Goal: Find specific page/section: Find specific page/section

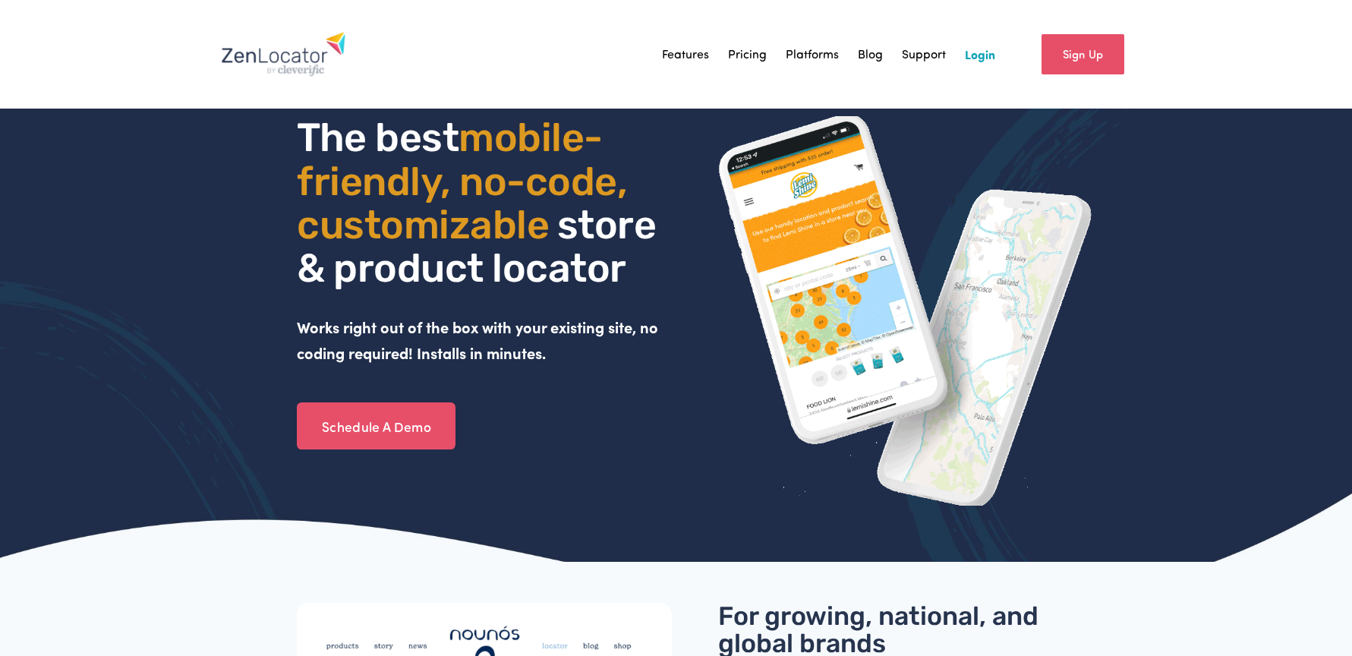
click at [987, 55] on link "Login" at bounding box center [980, 54] width 30 height 23
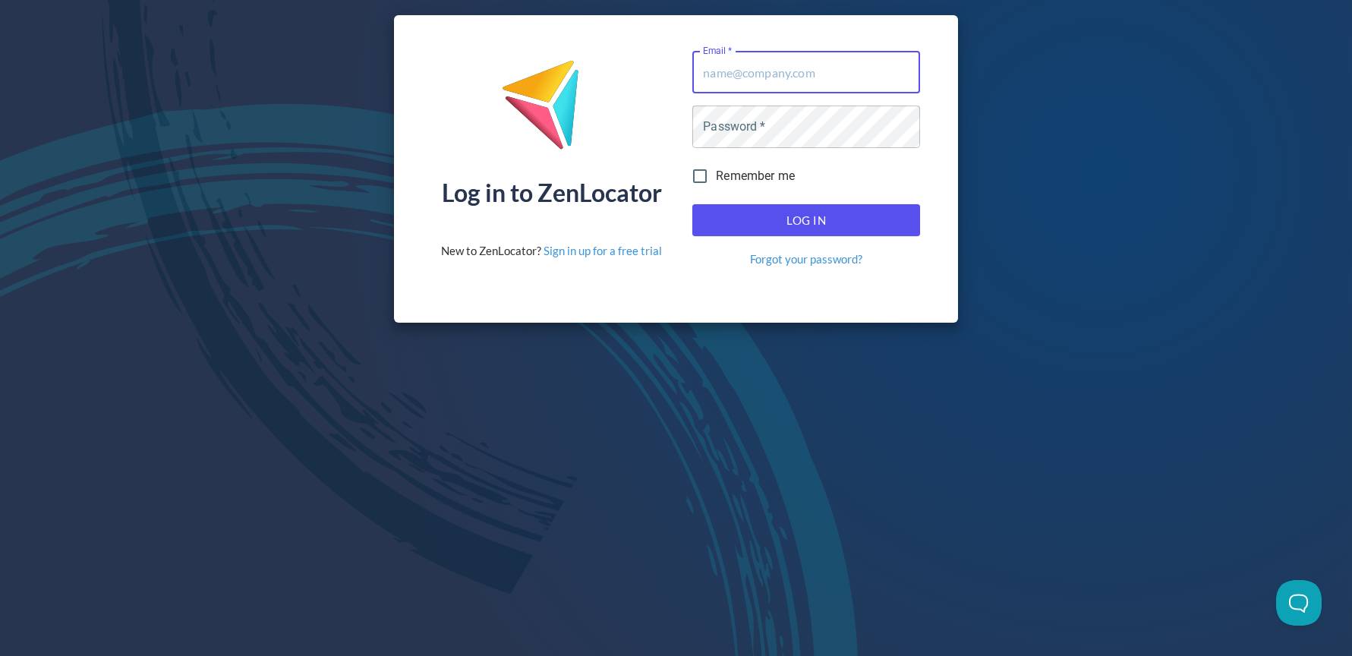
click at [751, 73] on input "Email   *" at bounding box center [806, 72] width 228 height 43
type input "[EMAIL_ADDRESS][DOMAIN_NAME]"
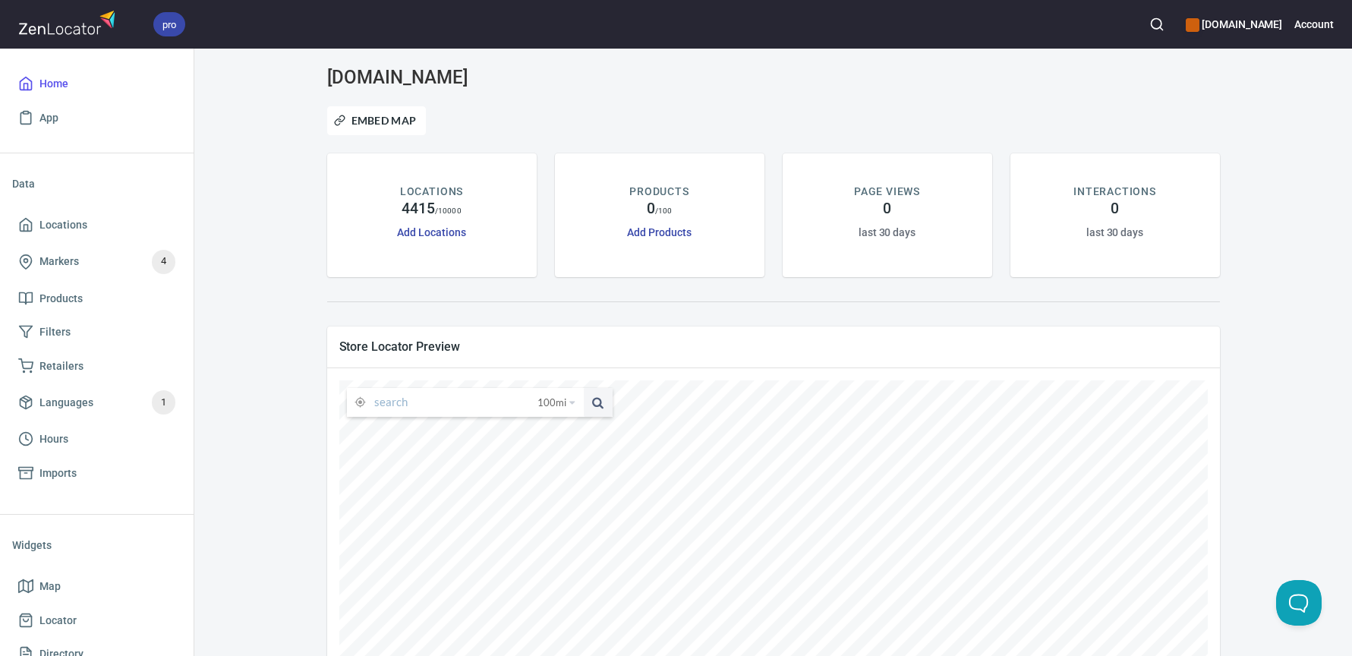
scroll to position [128, 0]
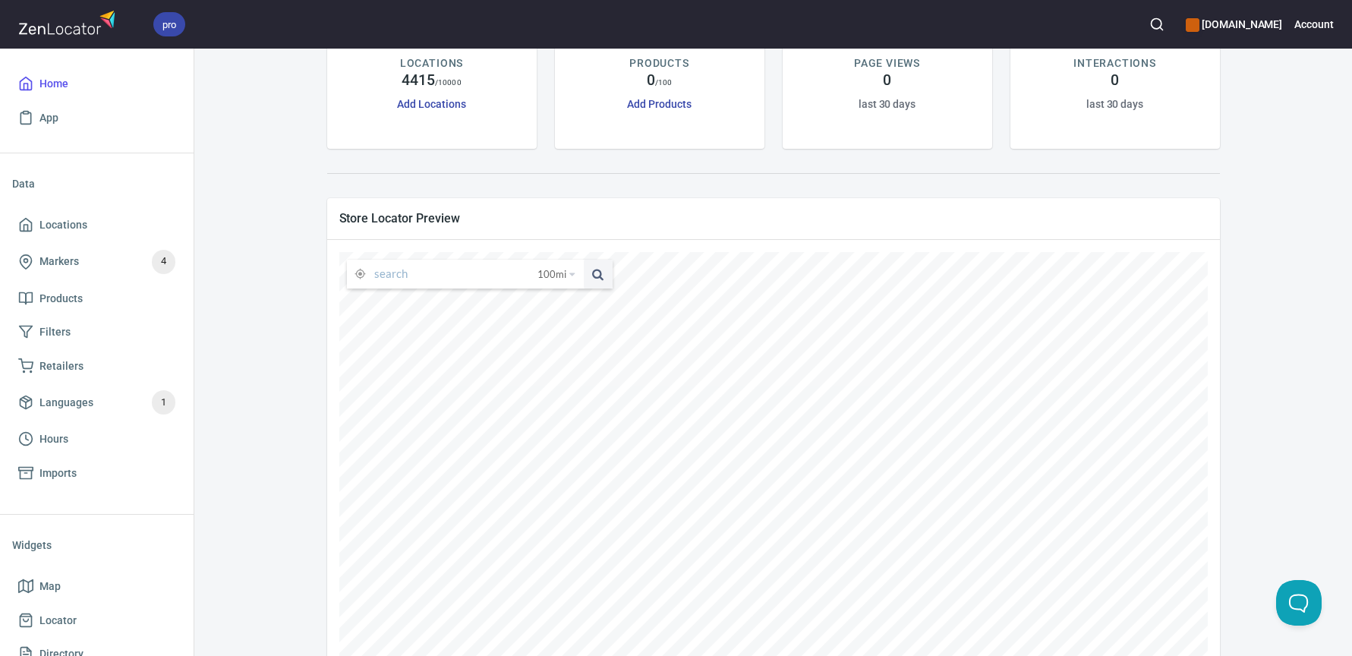
click at [403, 275] on input "text" at bounding box center [455, 274] width 163 height 29
type input "denver [US_STATE]"
click at [584, 260] on button at bounding box center [598, 274] width 29 height 29
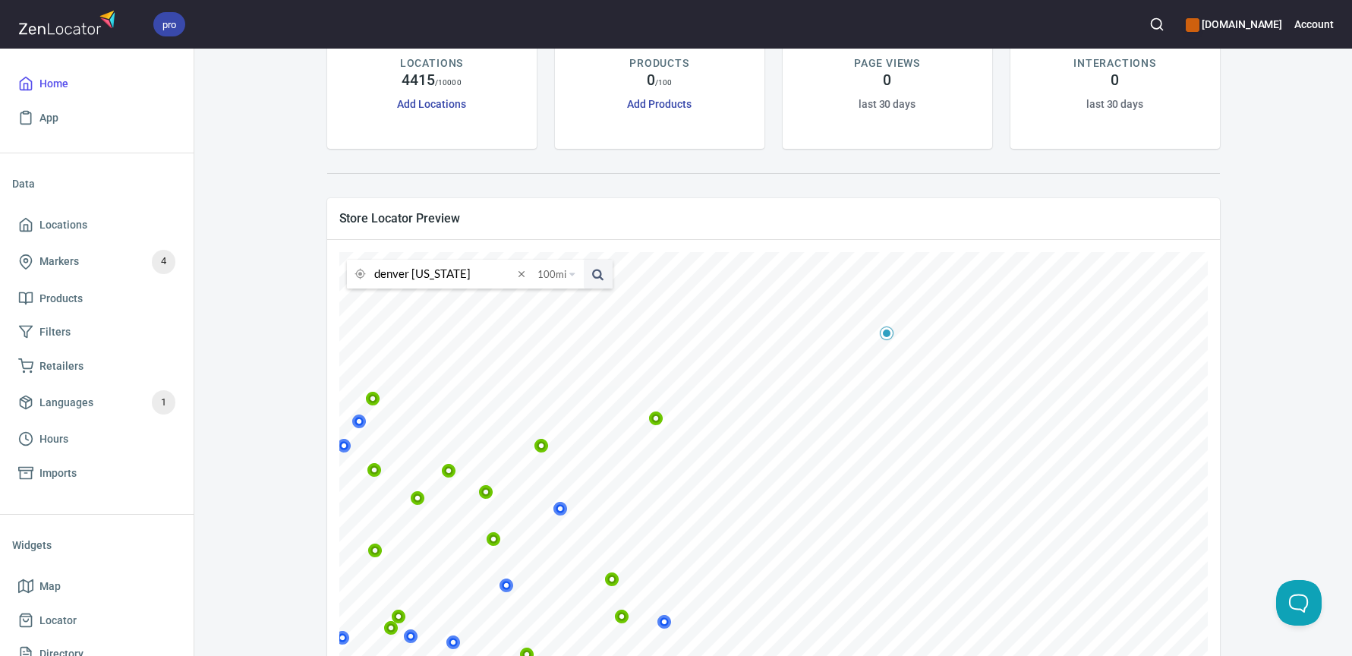
click at [364, 424] on icon at bounding box center [358, 421] width 9 height 9
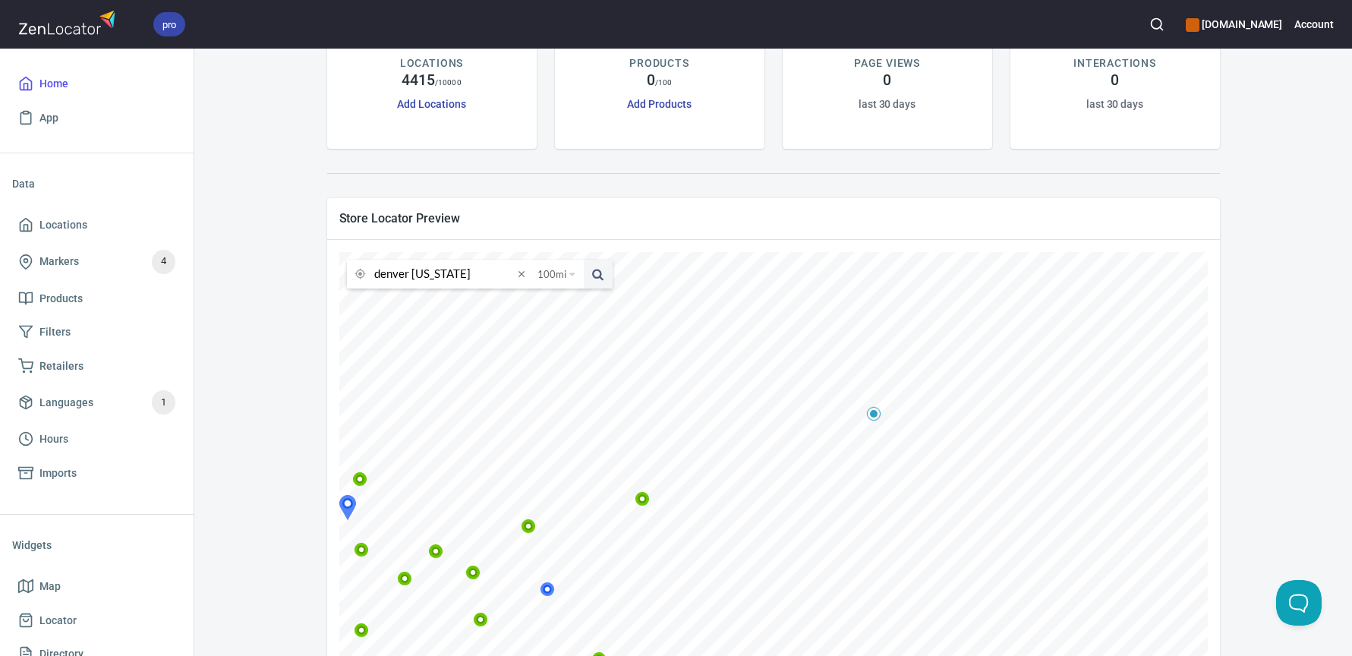
click at [335, 524] on icon at bounding box center [330, 525] width 9 height 9
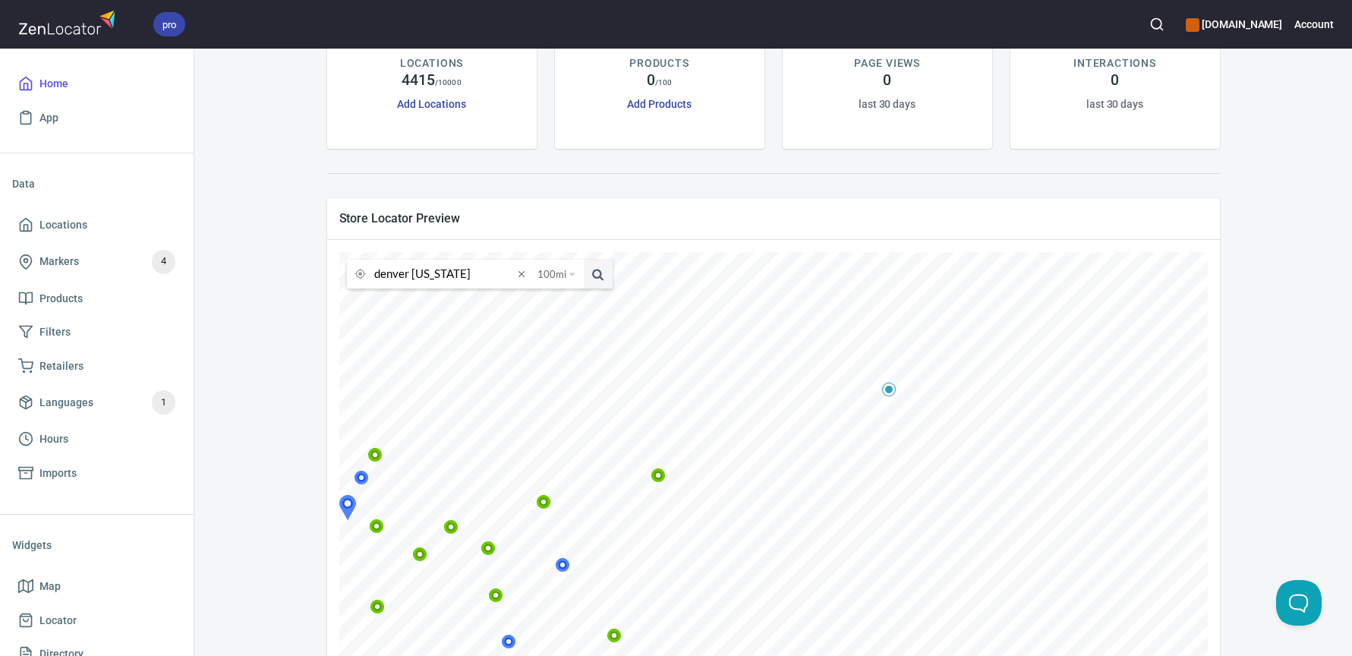
click at [301, 558] on icon at bounding box center [296, 557] width 9 height 9
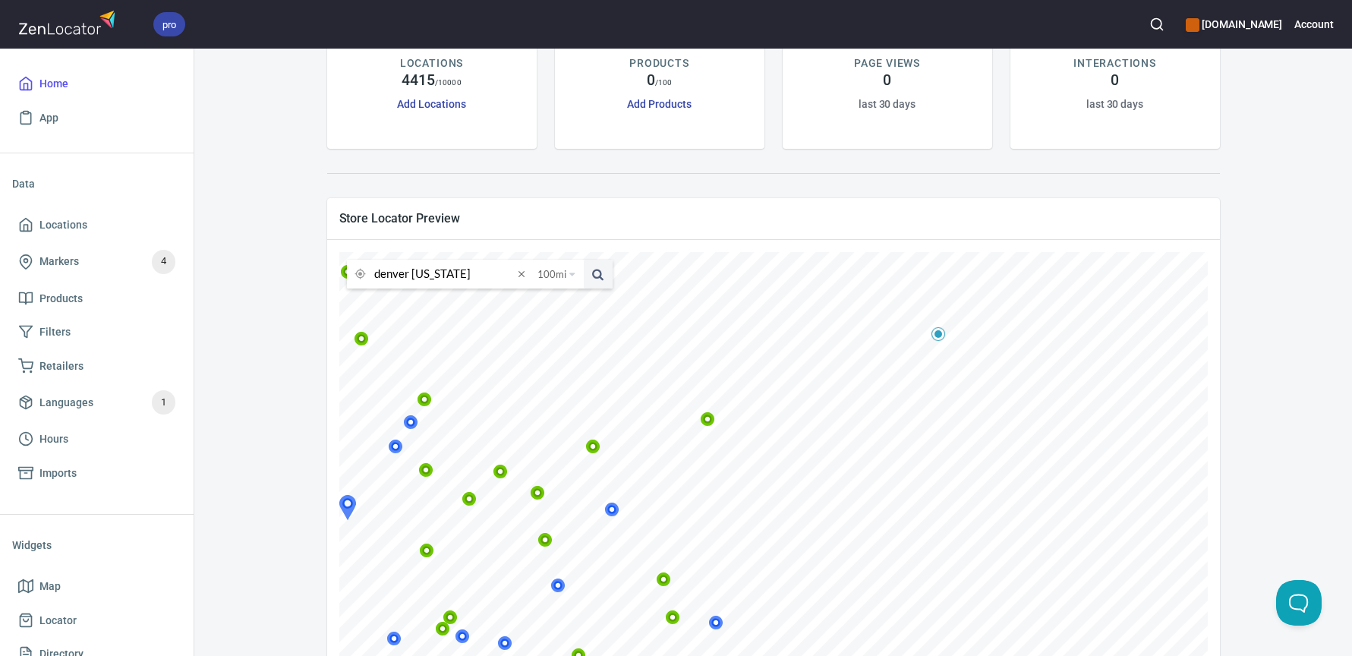
click at [315, 591] on icon at bounding box center [310, 588] width 9 height 9
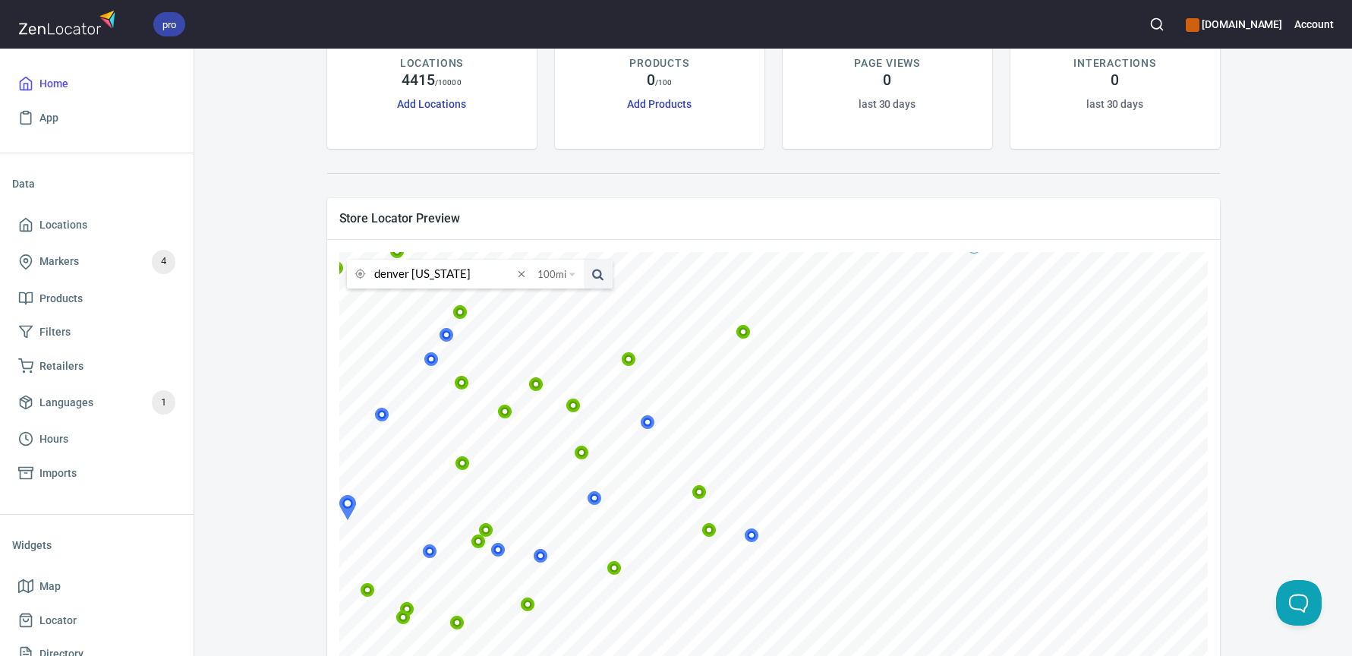
click at [437, 556] on icon at bounding box center [430, 551] width 14 height 14
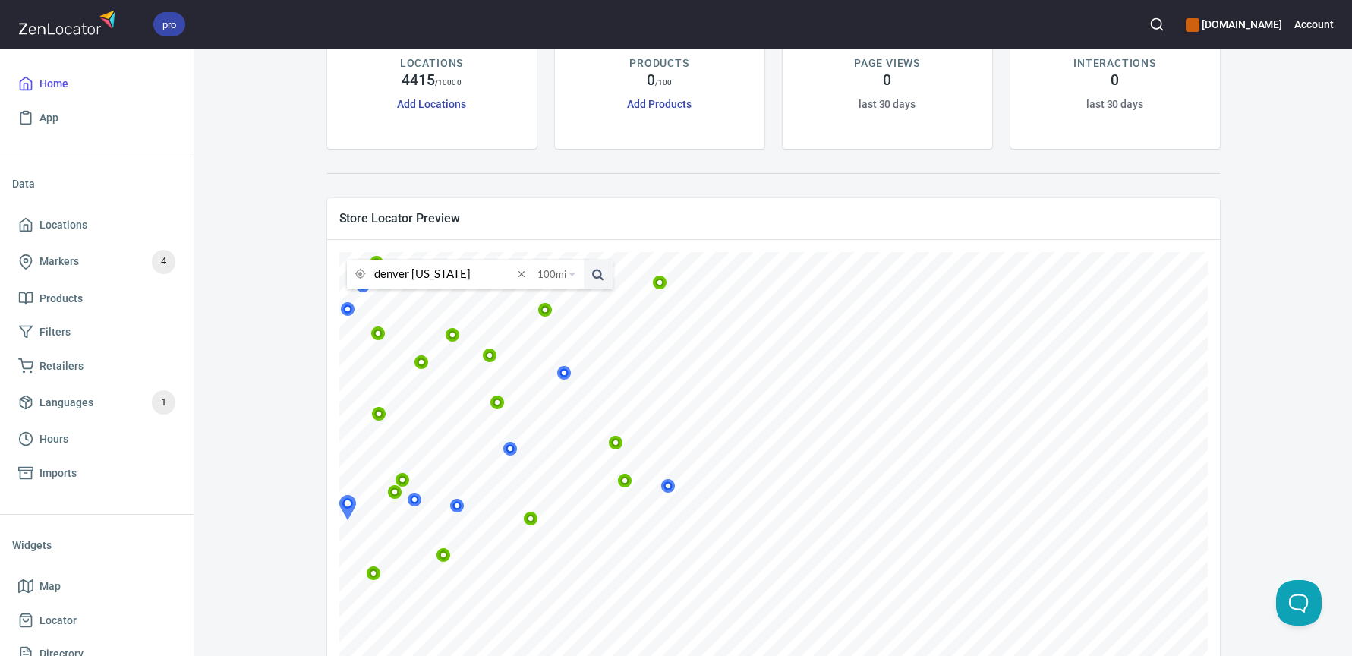
click at [419, 497] on icon at bounding box center [414, 499] width 9 height 9
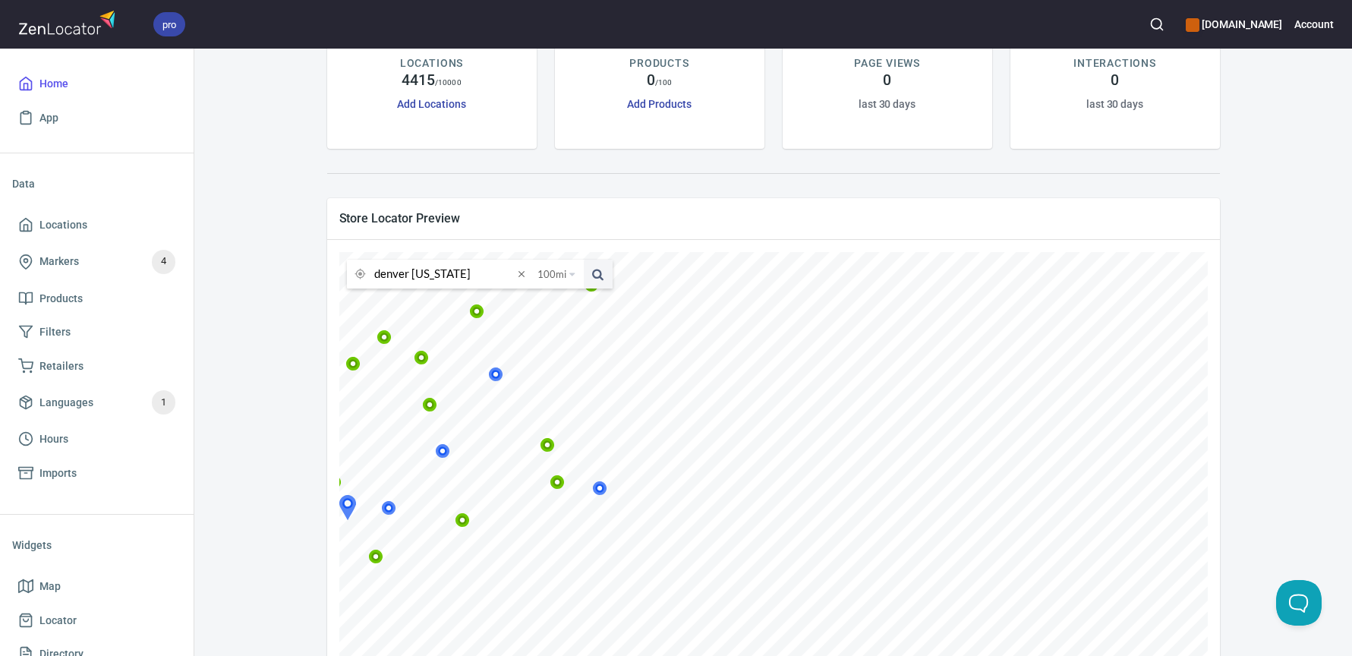
click at [393, 507] on icon at bounding box center [388, 507] width 9 height 9
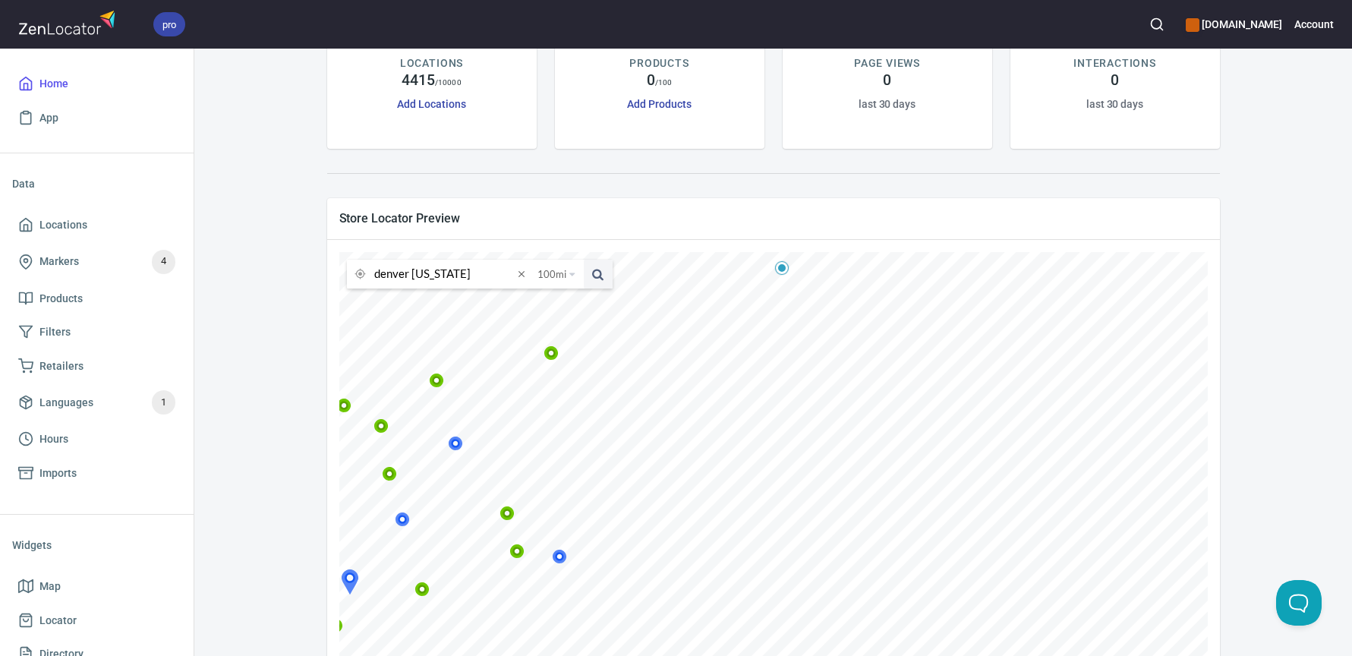
click at [410, 520] on icon at bounding box center [402, 519] width 14 height 14
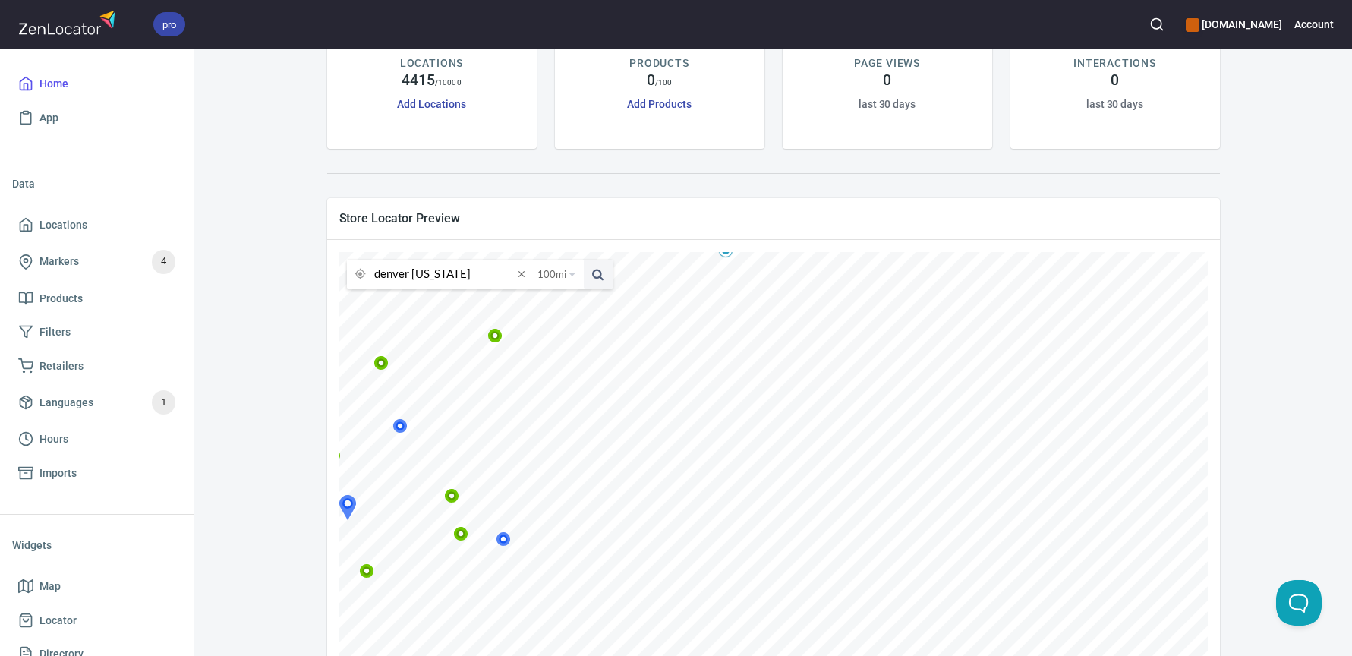
click at [408, 429] on icon at bounding box center [400, 426] width 14 height 14
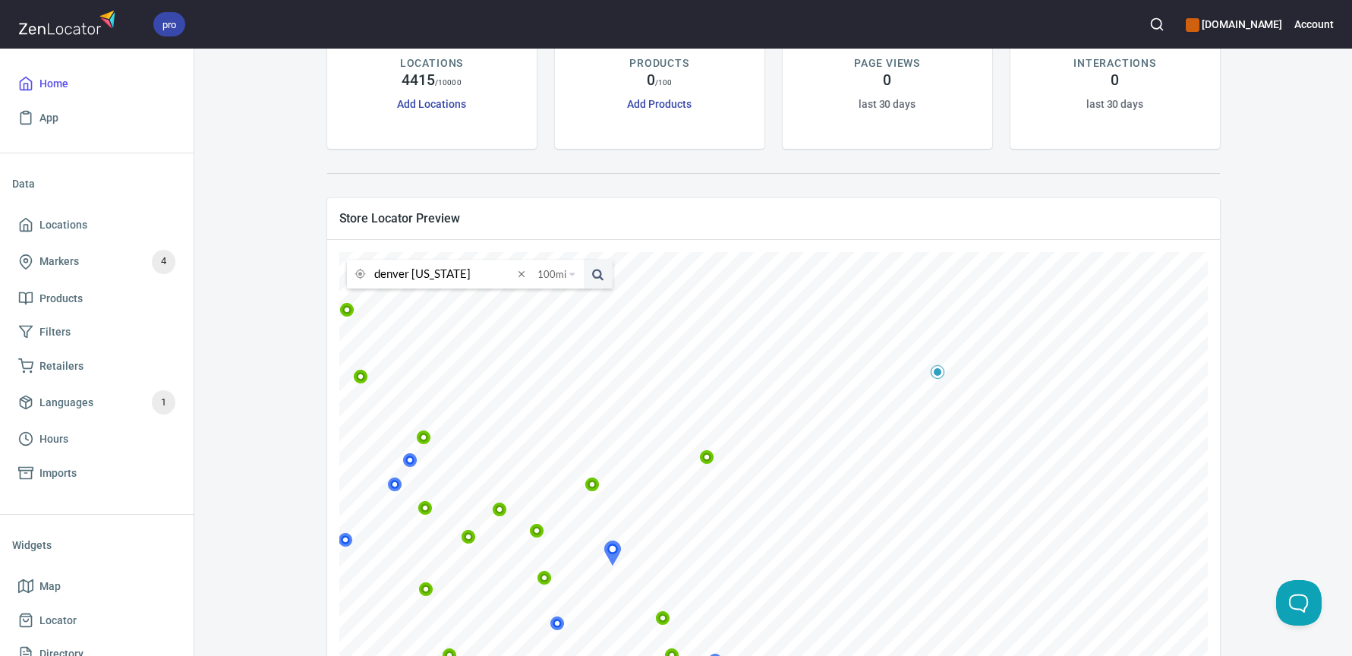
click at [414, 461] on icon at bounding box center [409, 459] width 9 height 9
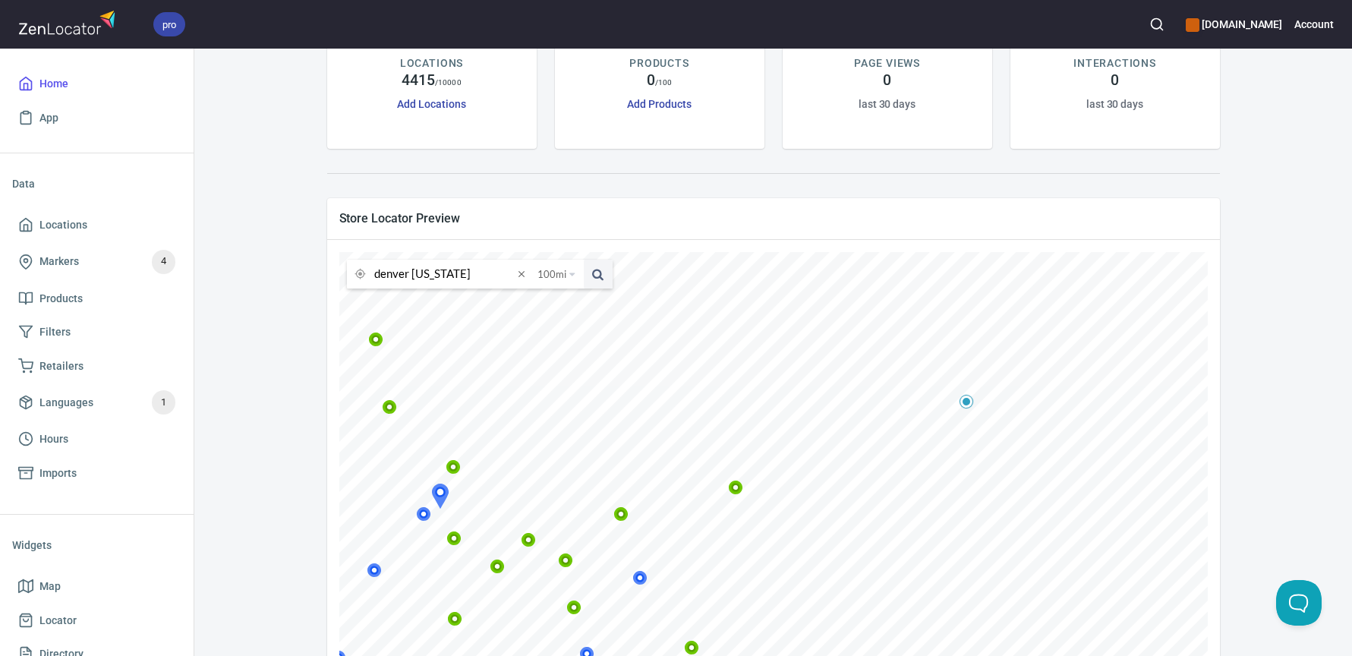
click at [296, 414] on icon at bounding box center [289, 413] width 14 height 14
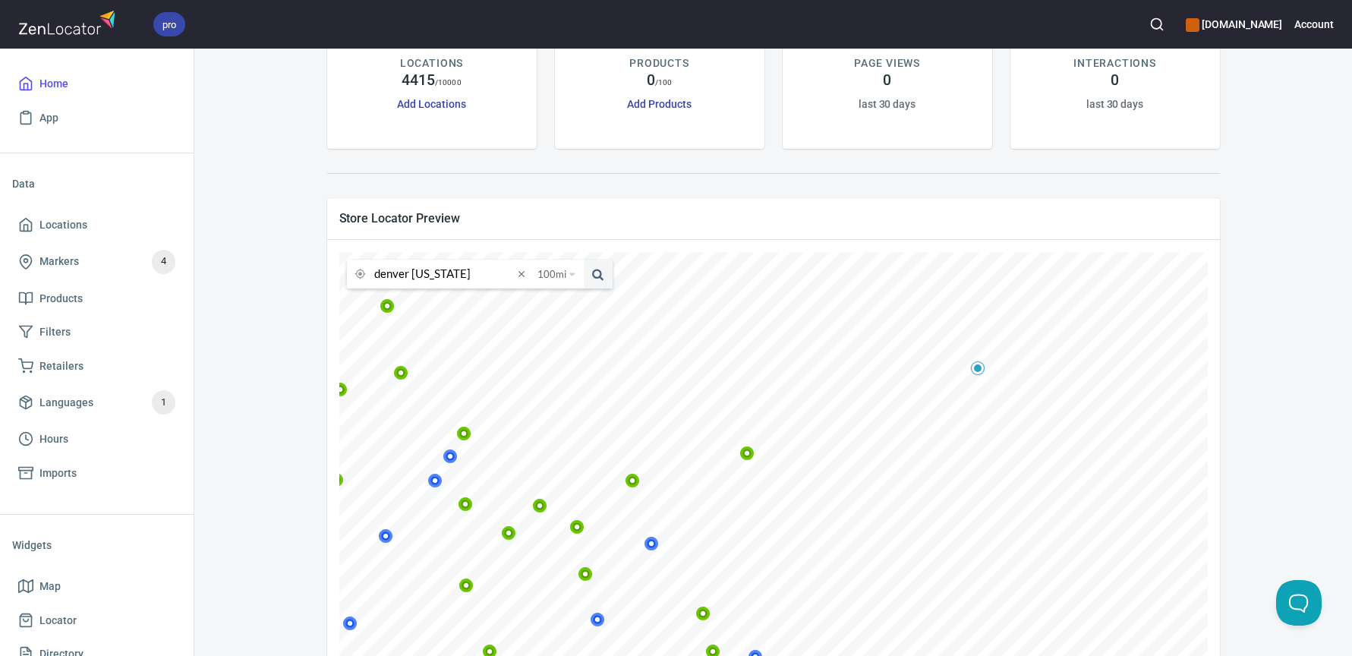
click at [393, 537] on icon at bounding box center [386, 536] width 14 height 14
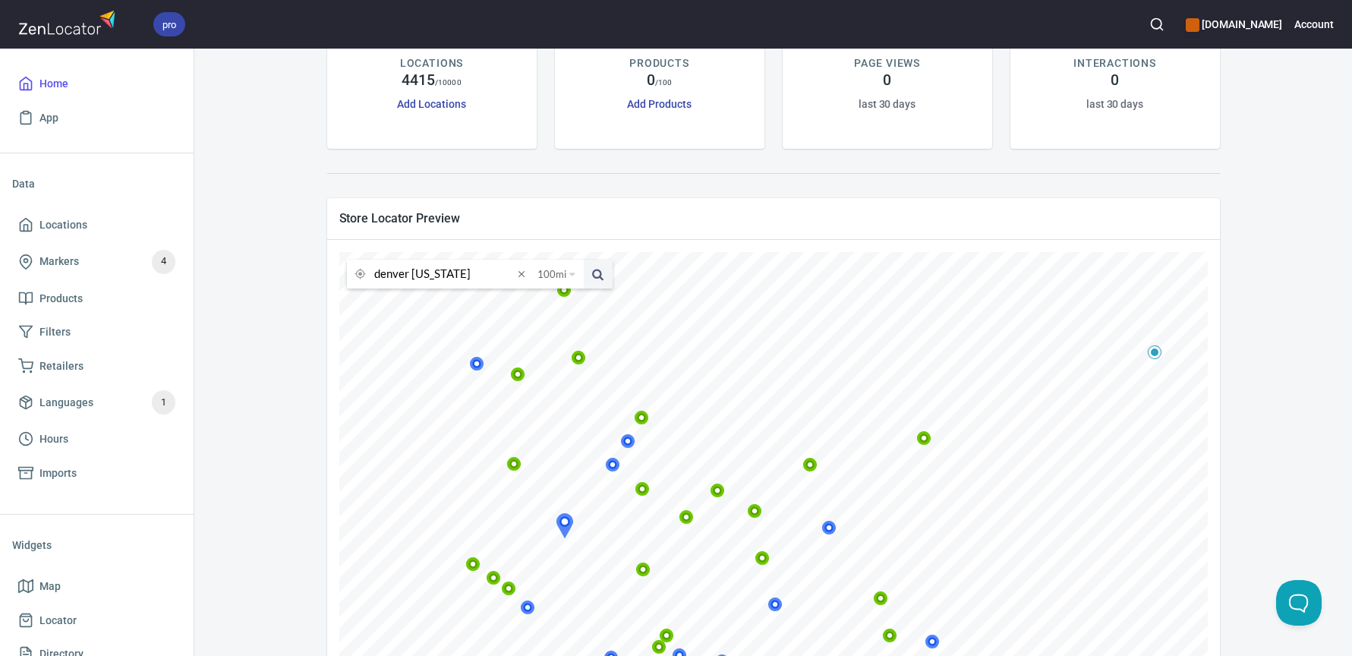
click at [327, 381] on icon at bounding box center [322, 380] width 9 height 9
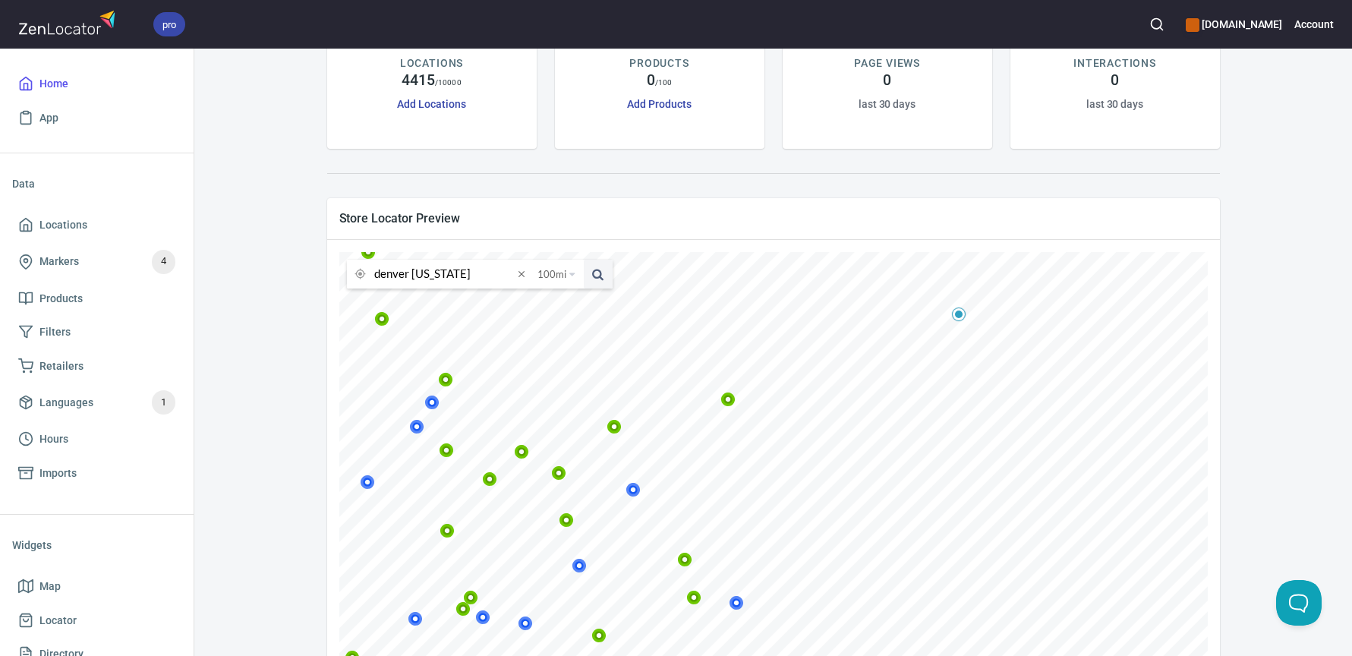
click at [335, 572] on icon at bounding box center [330, 569] width 9 height 9
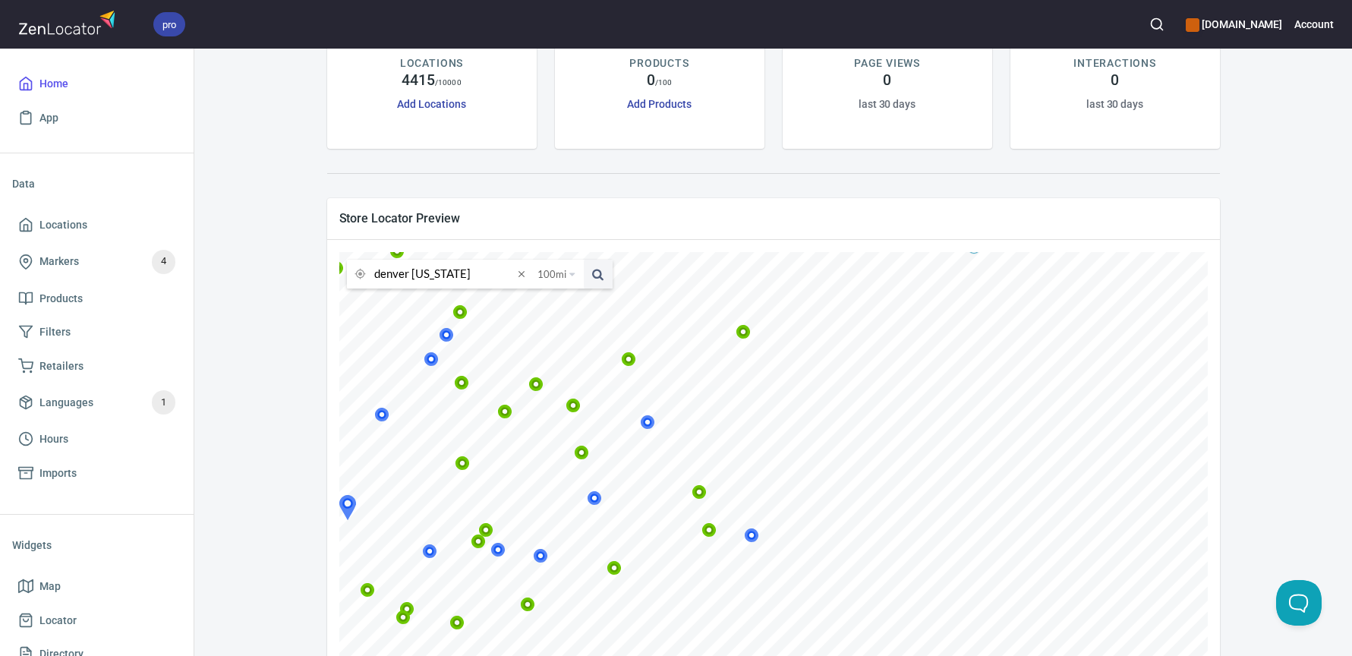
click at [602, 498] on icon at bounding box center [594, 498] width 14 height 14
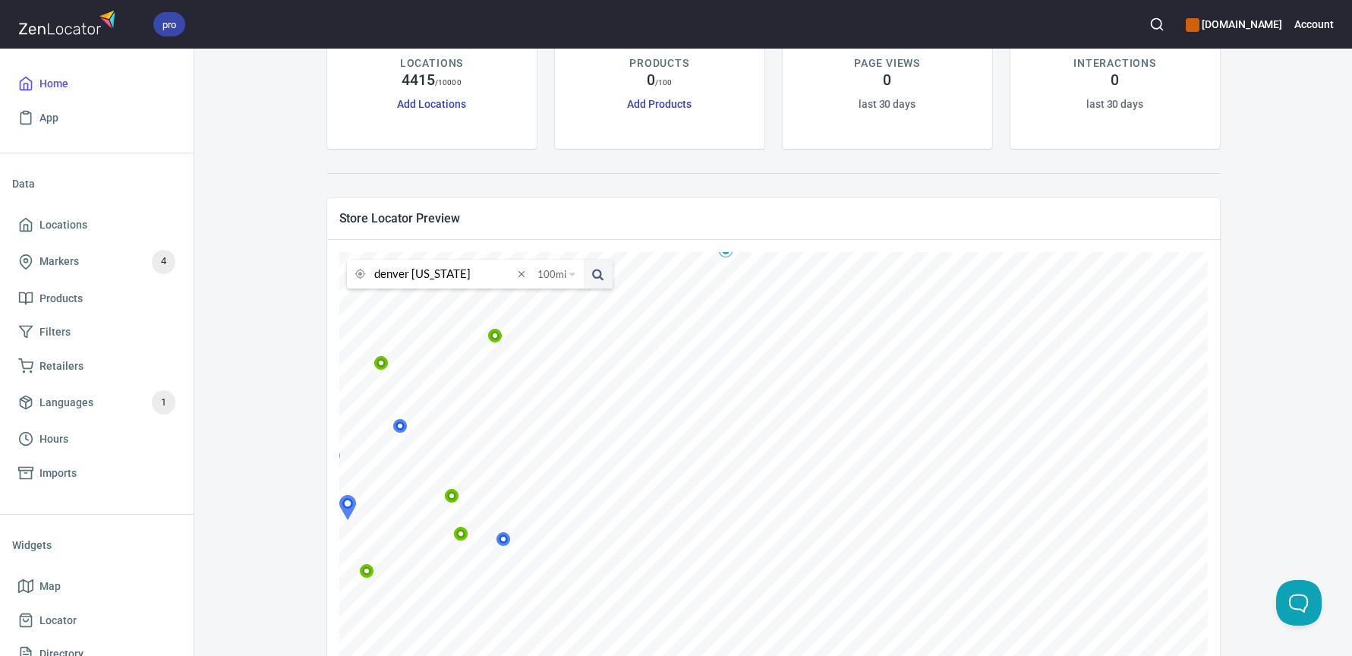
click at [511, 539] on icon at bounding box center [503, 539] width 14 height 14
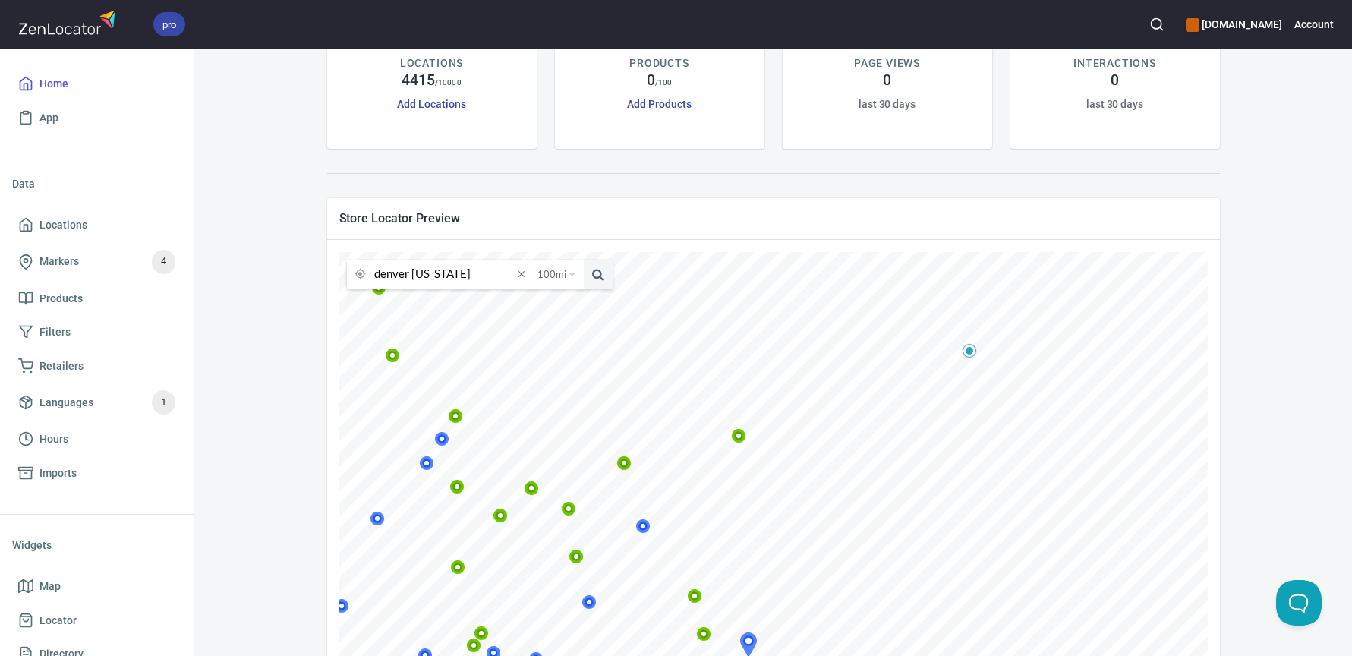
click at [449, 437] on icon at bounding box center [442, 439] width 14 height 14
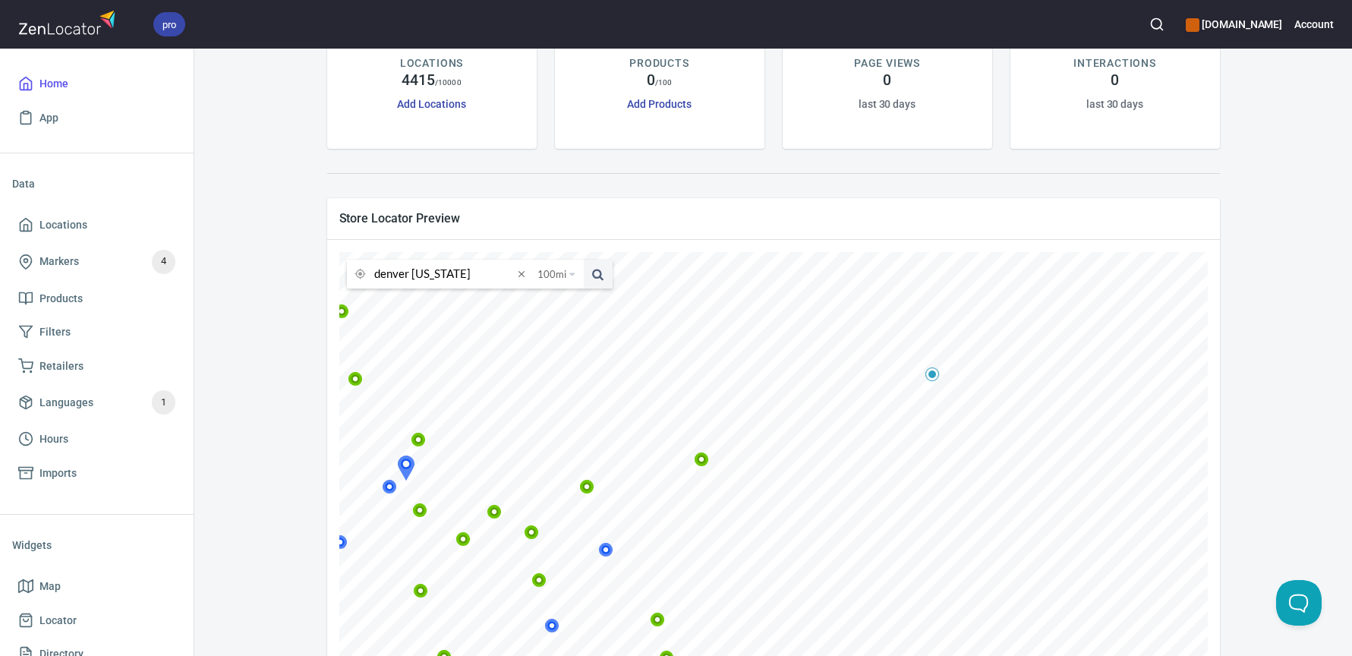
click at [394, 488] on icon at bounding box center [389, 486] width 9 height 9
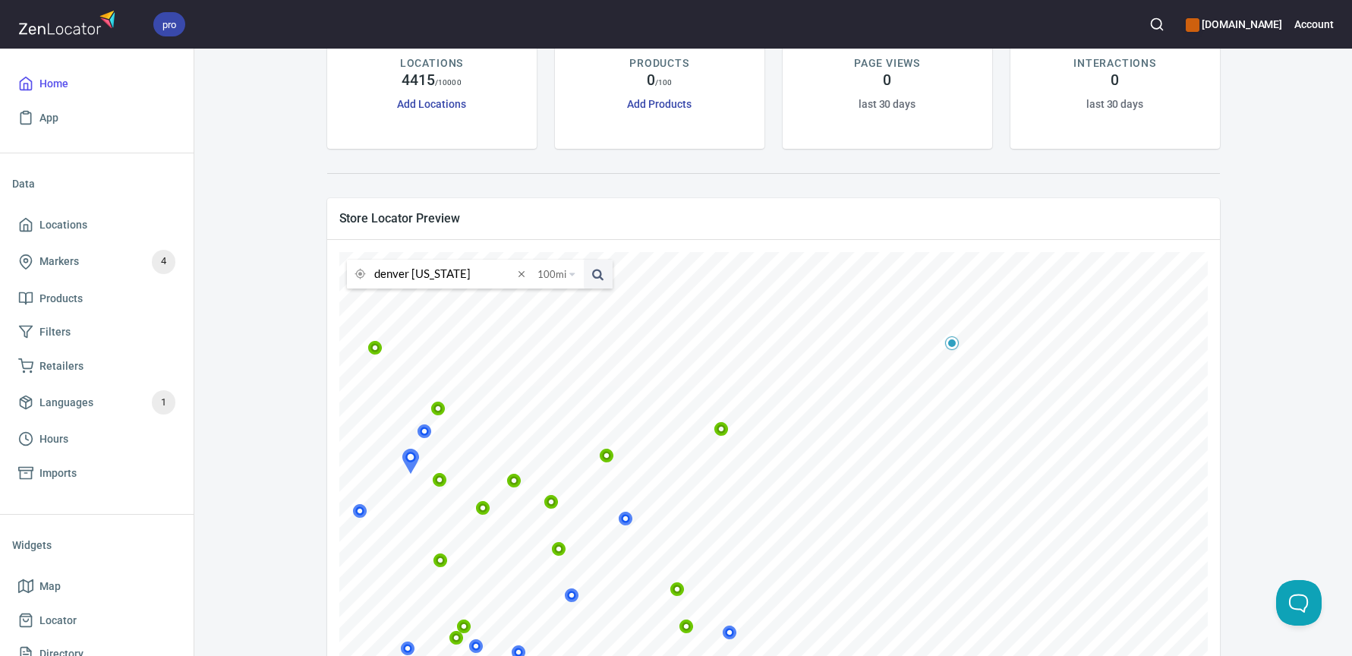
click at [364, 514] on icon at bounding box center [359, 510] width 9 height 9
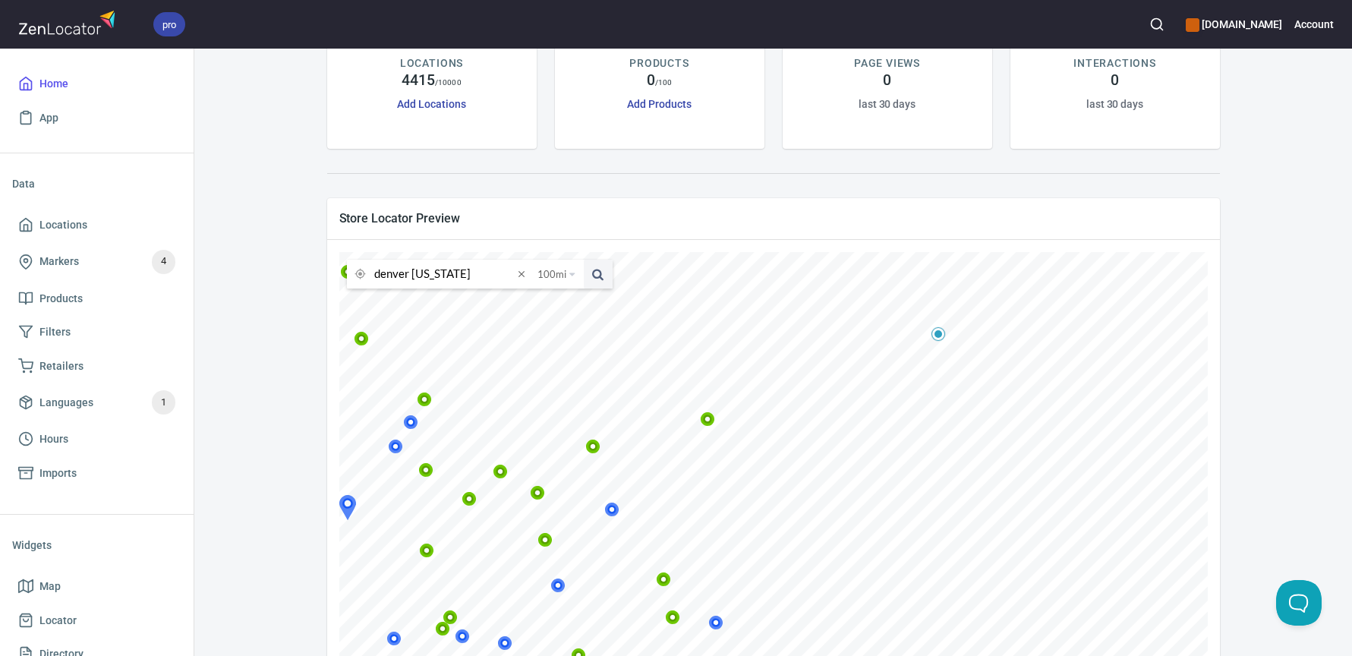
click at [318, 588] on icon at bounding box center [311, 589] width 14 height 14
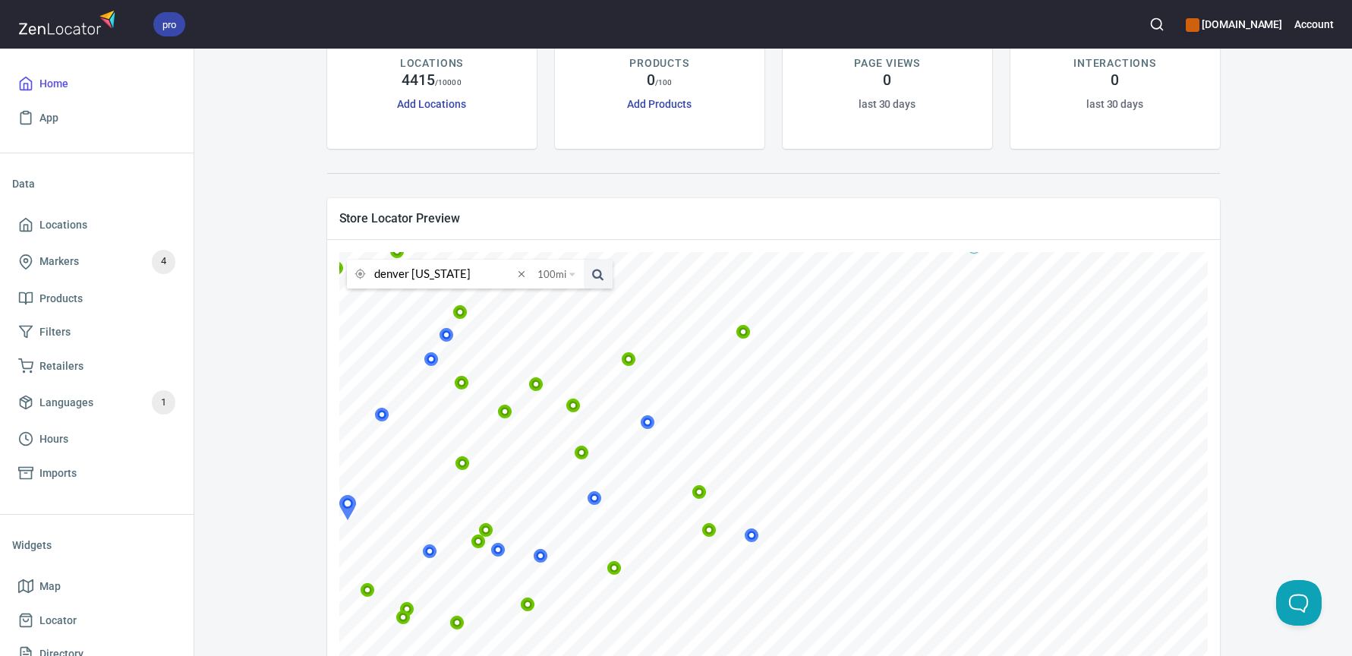
click at [389, 417] on icon at bounding box center [382, 415] width 14 height 14
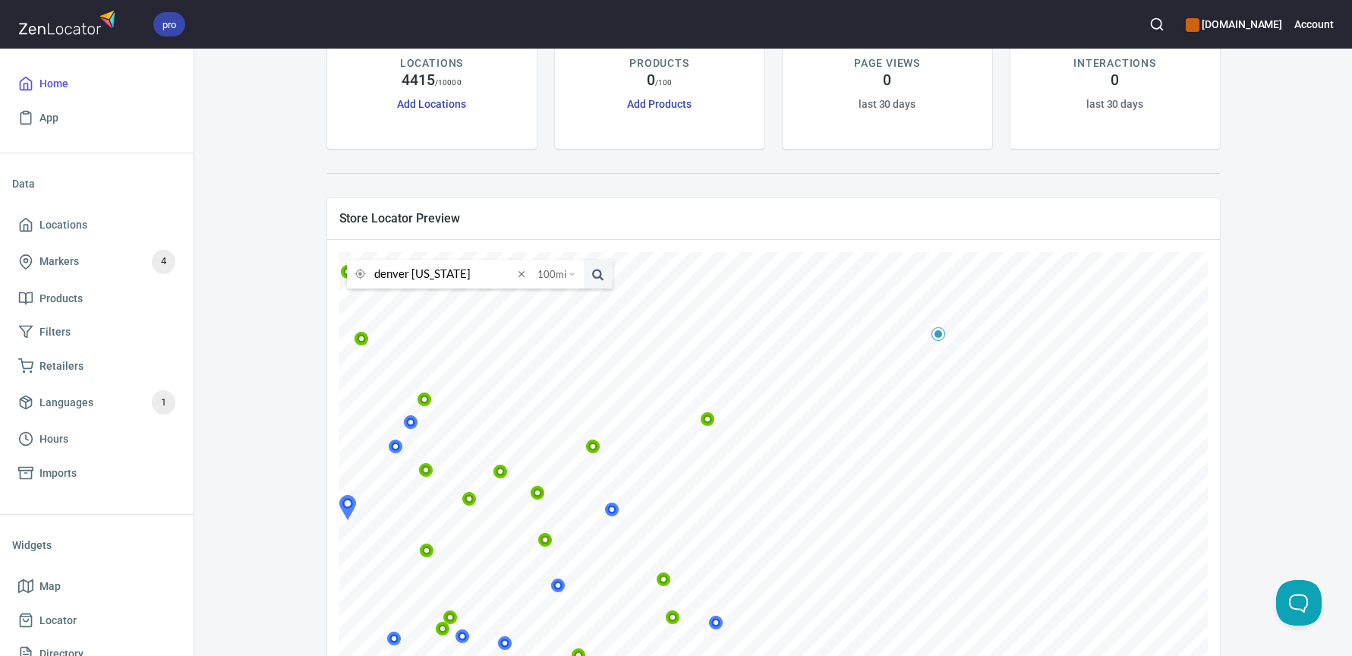
click at [403, 447] on icon at bounding box center [396, 446] width 14 height 14
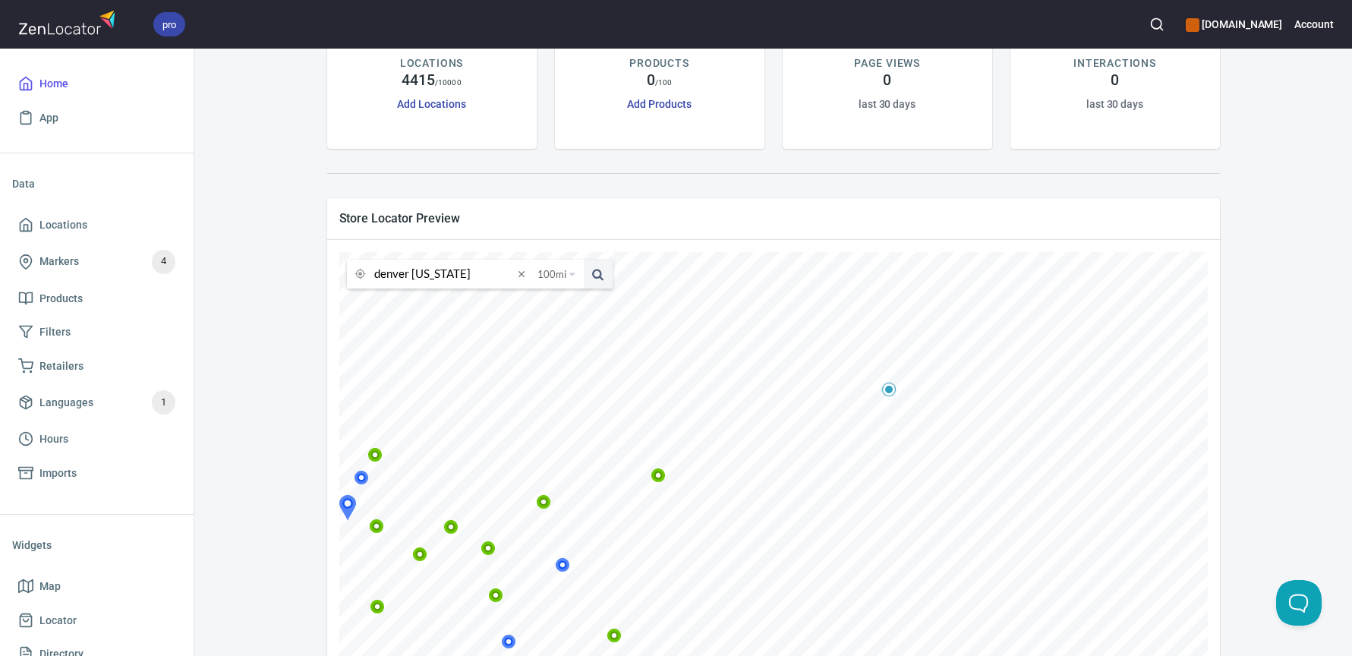
click at [369, 474] on icon at bounding box center [361, 478] width 14 height 14
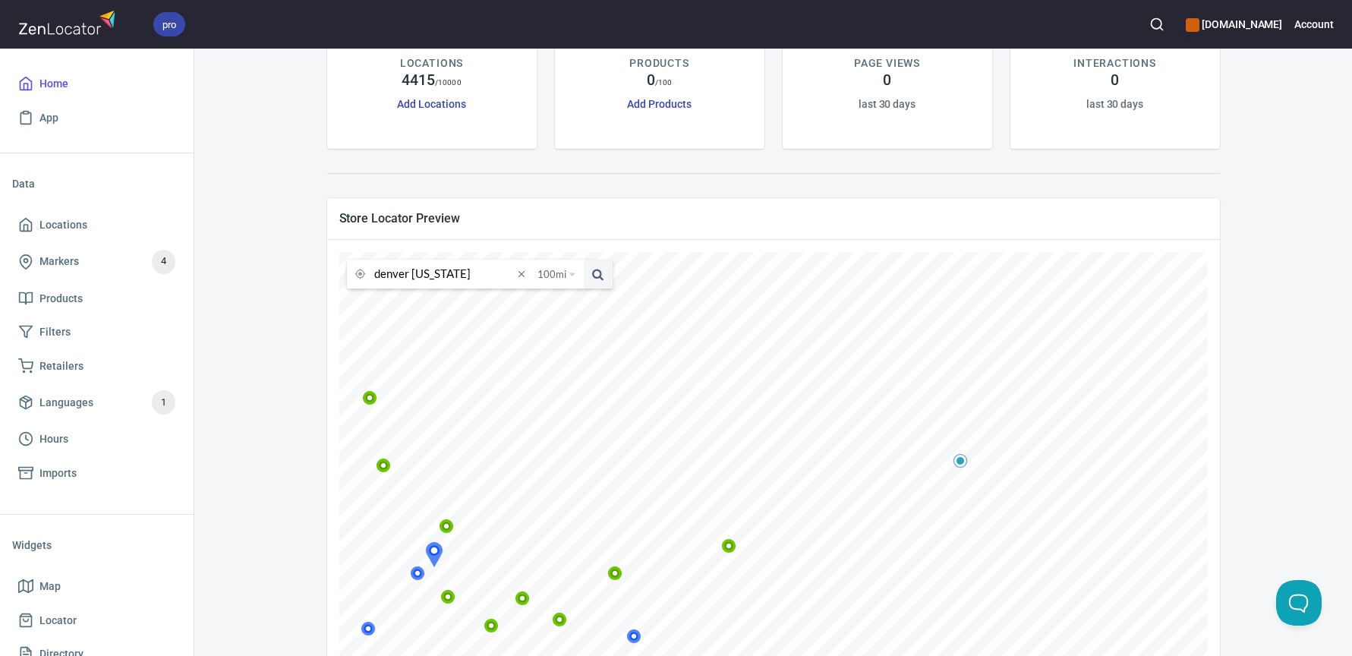
click at [289, 471] on icon at bounding box center [282, 472] width 14 height 14
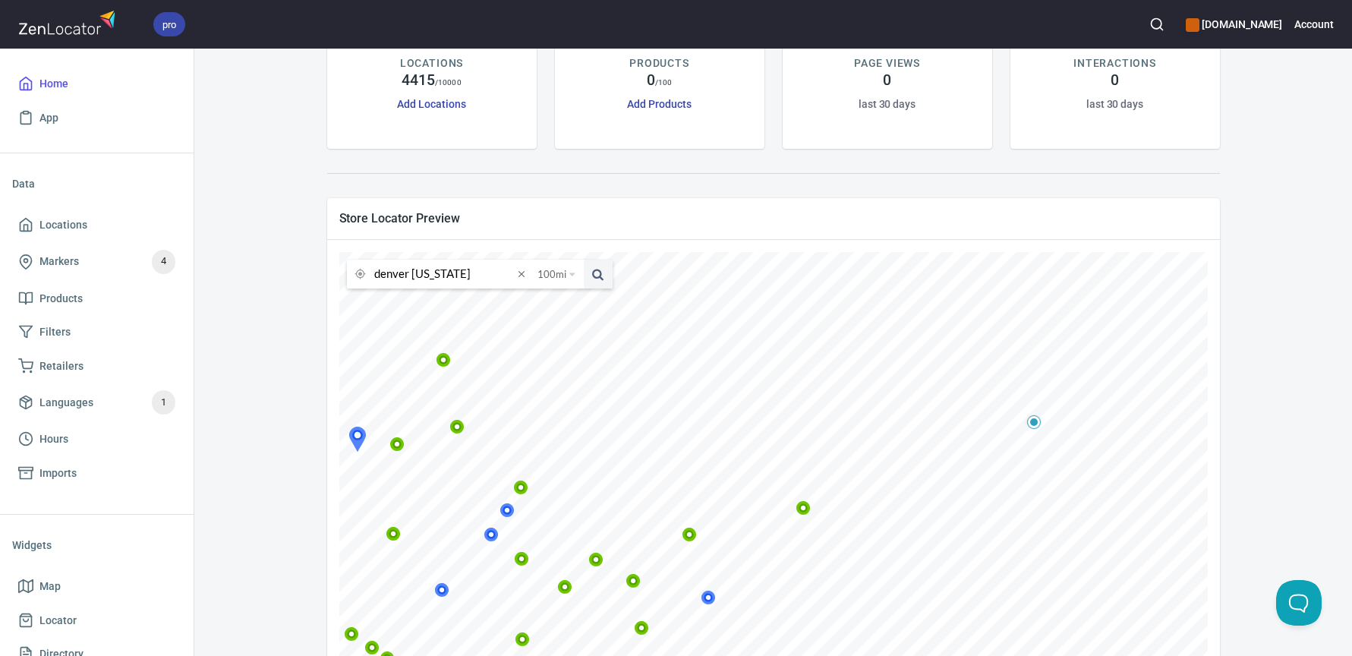
click at [209, 449] on icon at bounding box center [202, 450] width 14 height 14
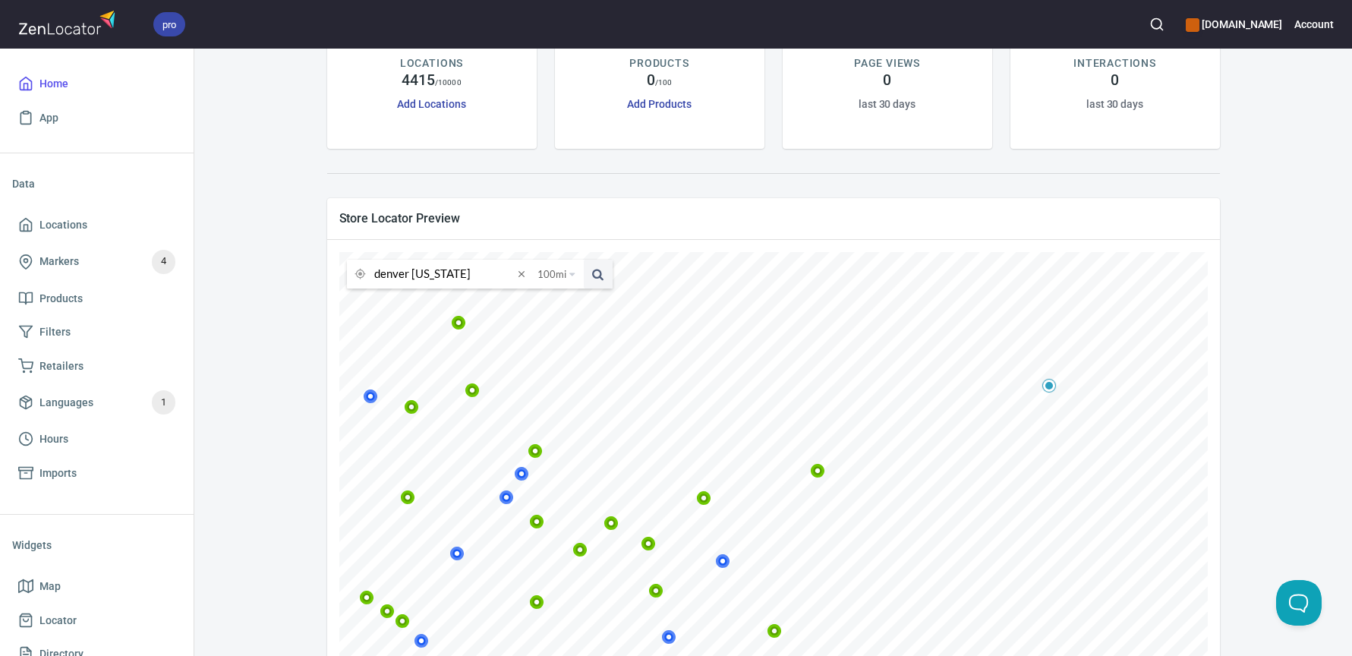
click at [526, 477] on icon at bounding box center [521, 473] width 9 height 9
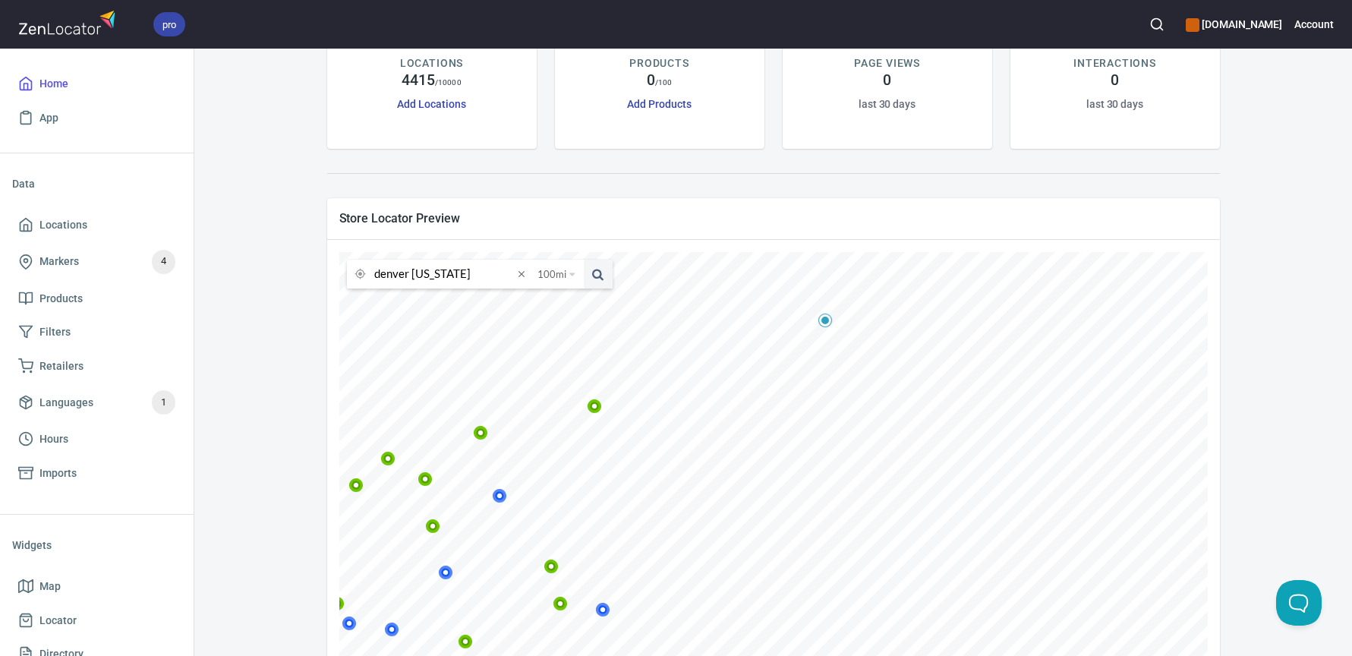
click at [507, 497] on icon at bounding box center [500, 496] width 14 height 14
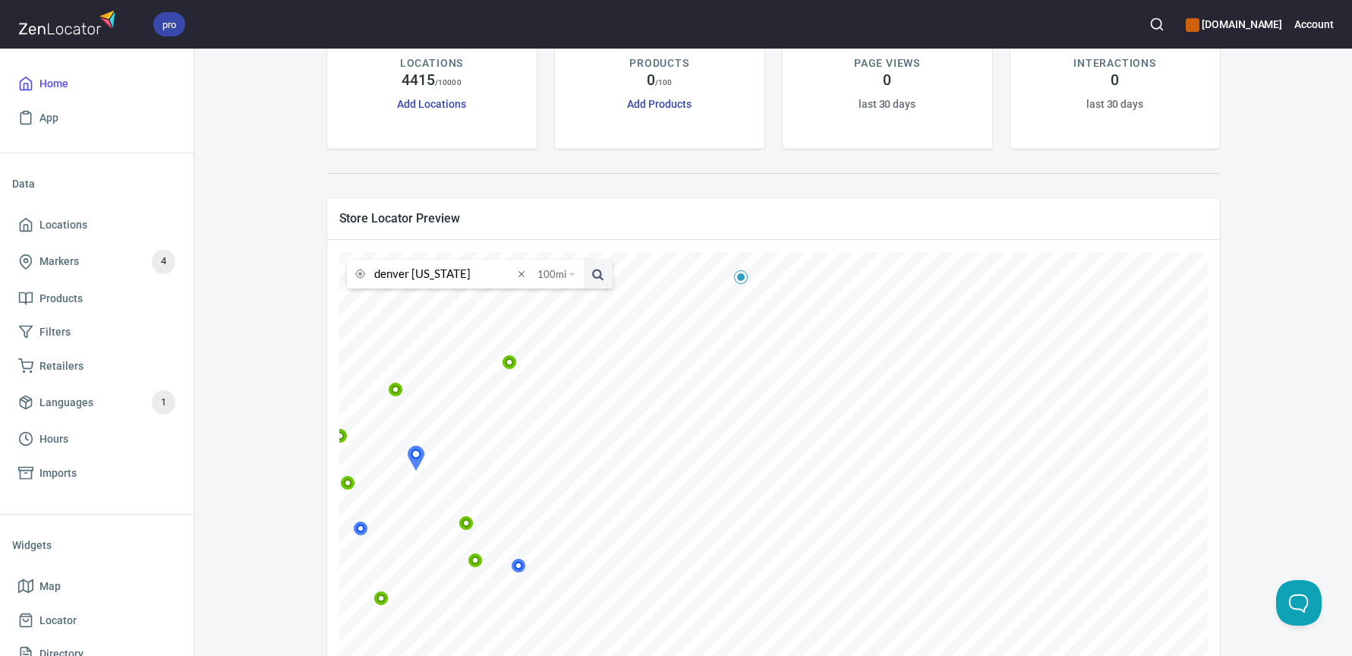
click at [365, 531] on icon at bounding box center [360, 528] width 9 height 9
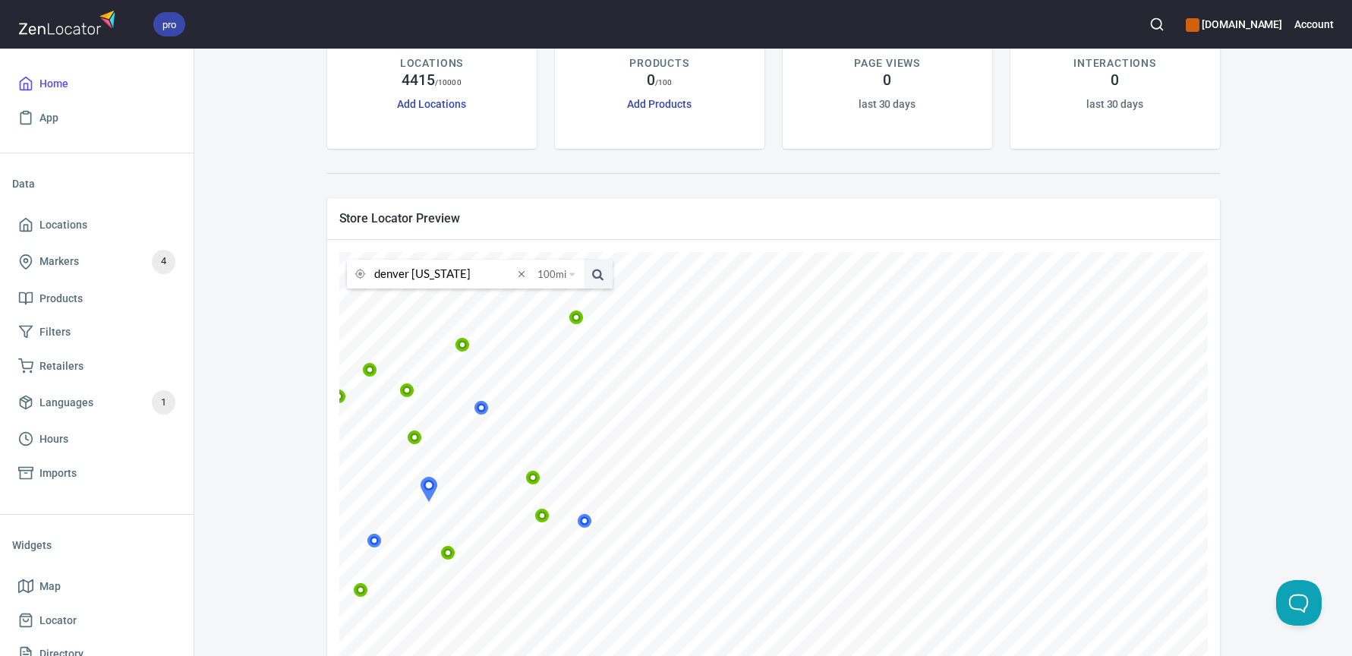
click at [382, 542] on icon at bounding box center [374, 541] width 14 height 14
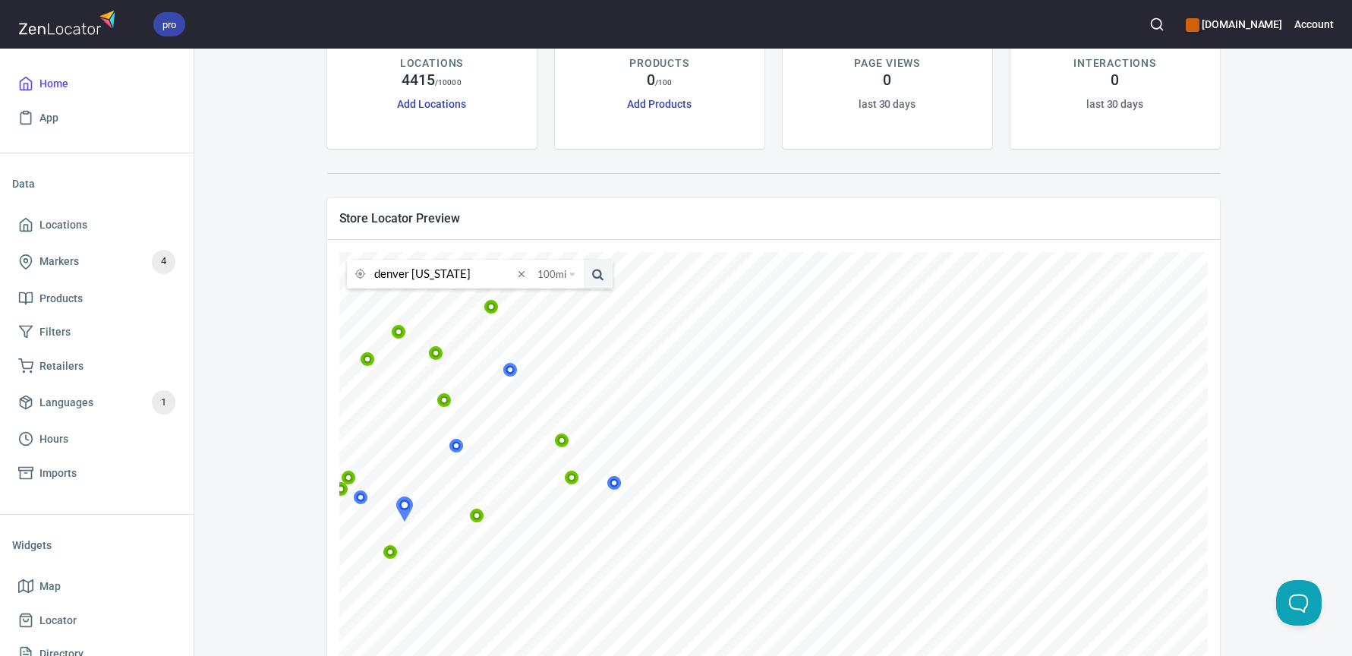
click at [365, 496] on icon at bounding box center [360, 497] width 9 height 9
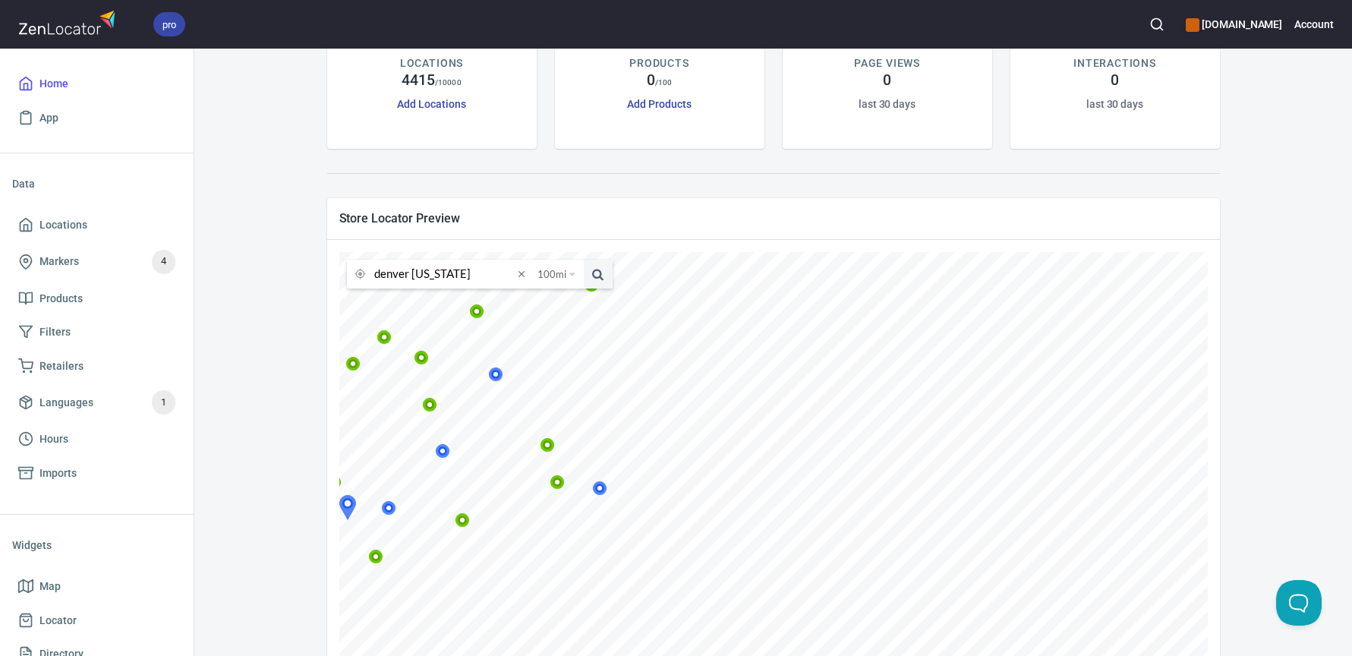
click at [450, 455] on icon at bounding box center [443, 451] width 14 height 14
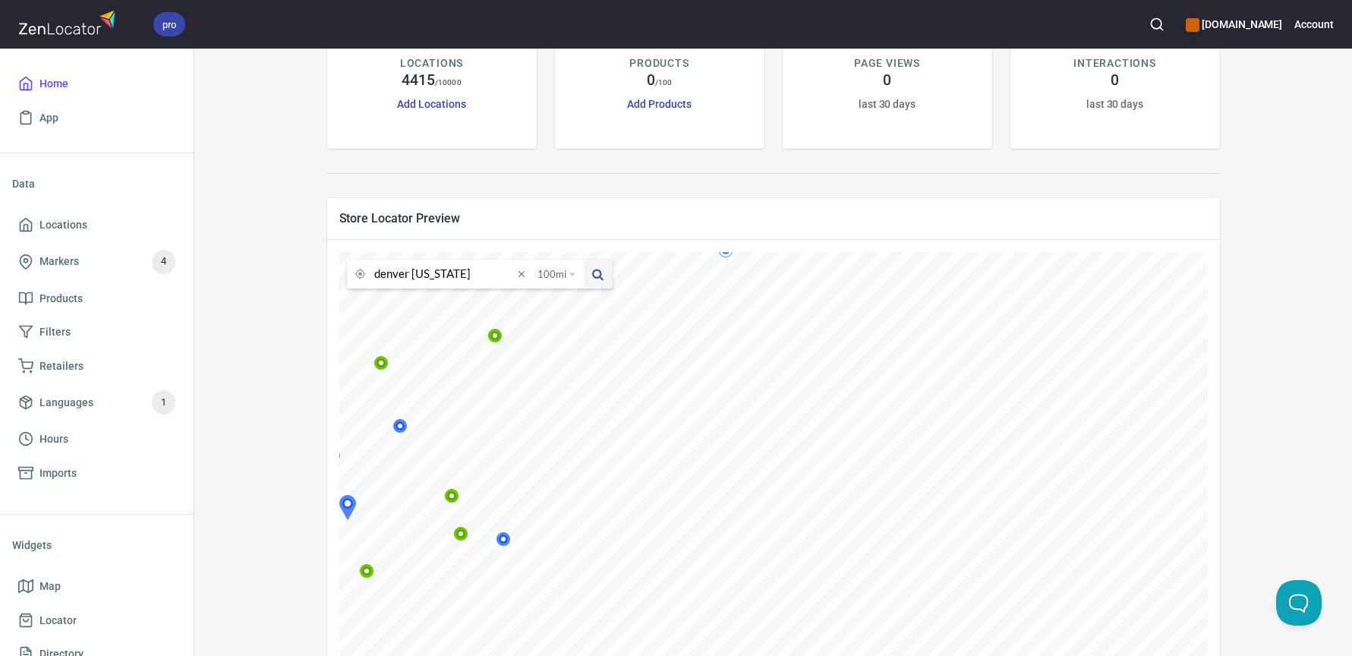
click at [408, 433] on icon at bounding box center [400, 426] width 14 height 14
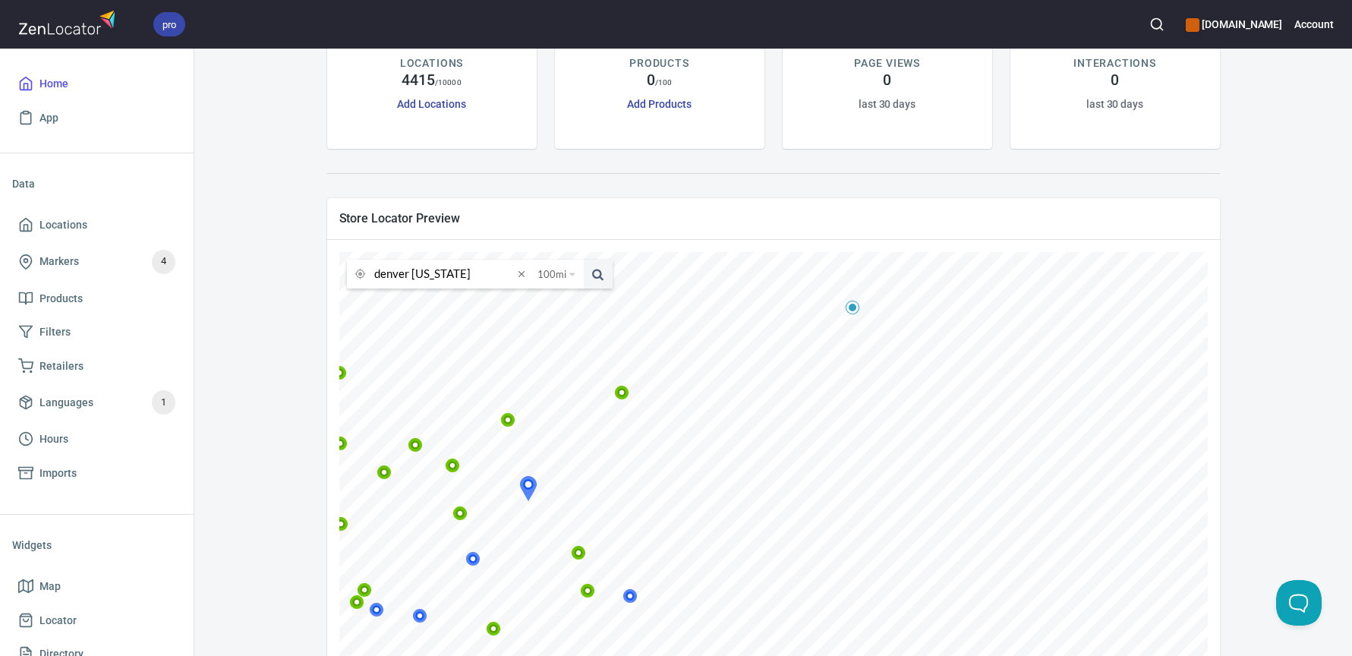
click at [330, 395] on icon at bounding box center [325, 395] width 9 height 9
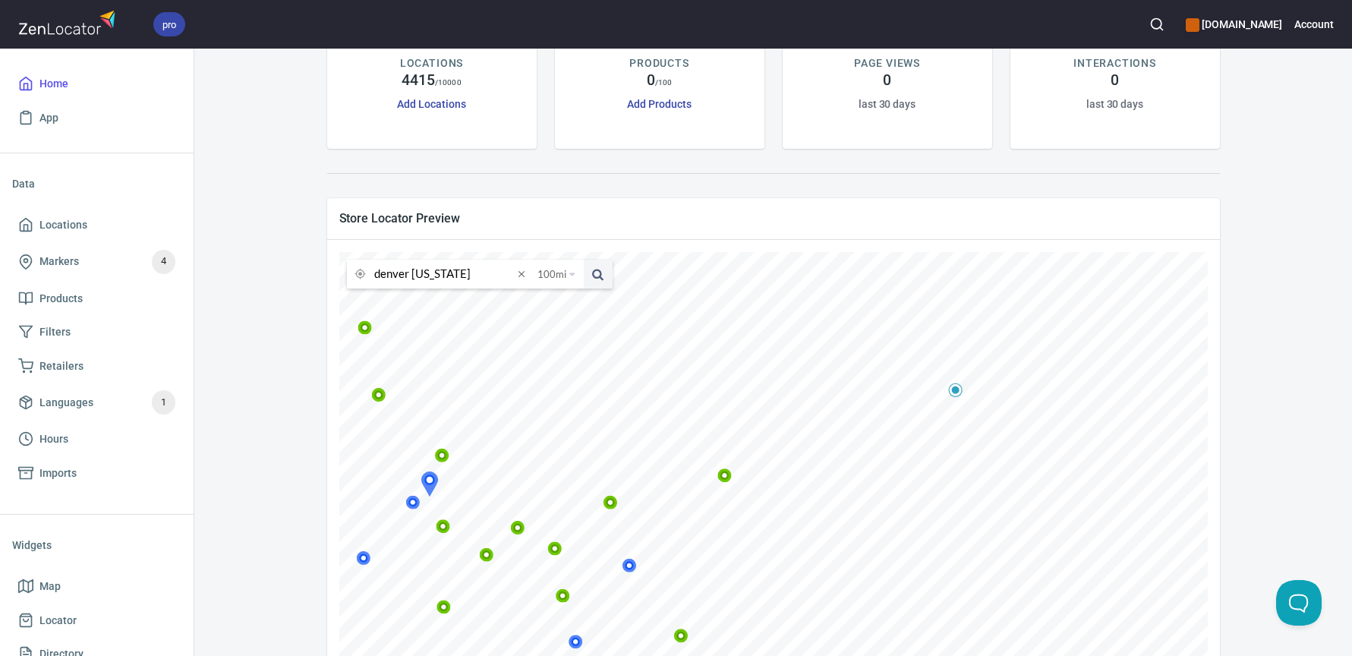
drag, startPoint x: 730, startPoint y: 420, endPoint x: 812, endPoint y: 397, distance: 85.3
click at [386, 397] on icon at bounding box center [378, 395] width 14 height 14
click at [285, 403] on icon at bounding box center [278, 401] width 14 height 14
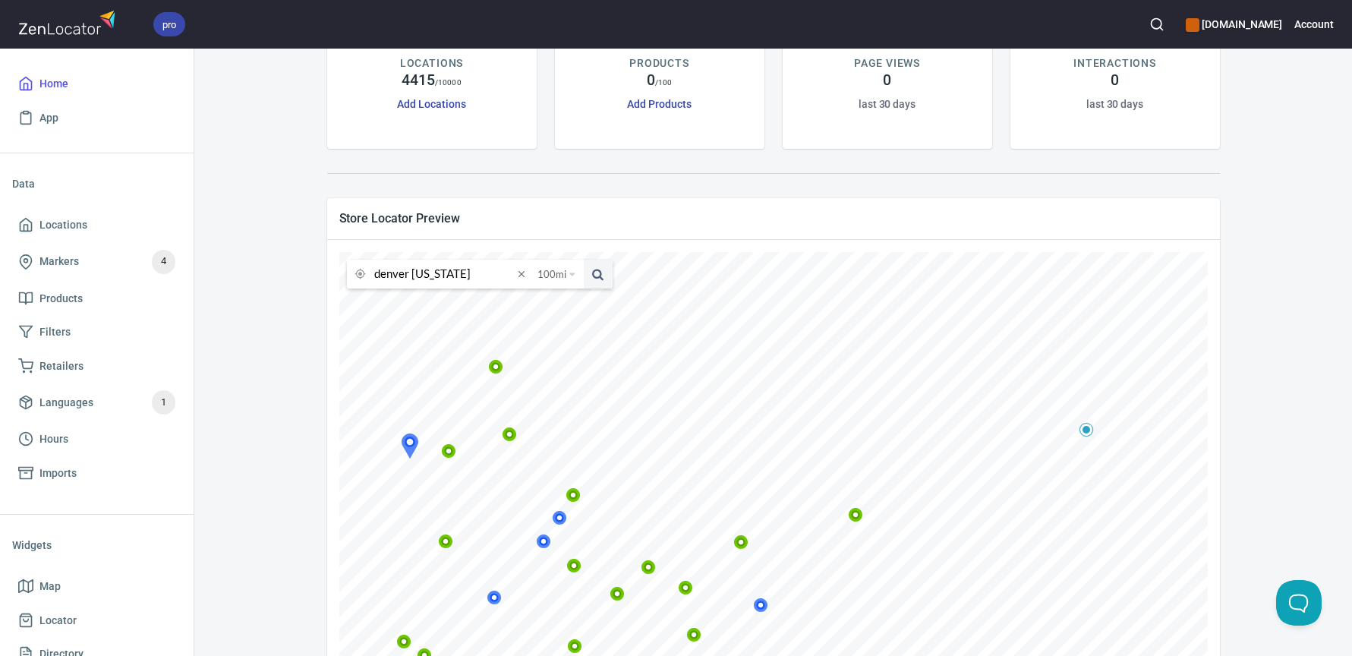
click at [262, 460] on icon at bounding box center [254, 457] width 14 height 14
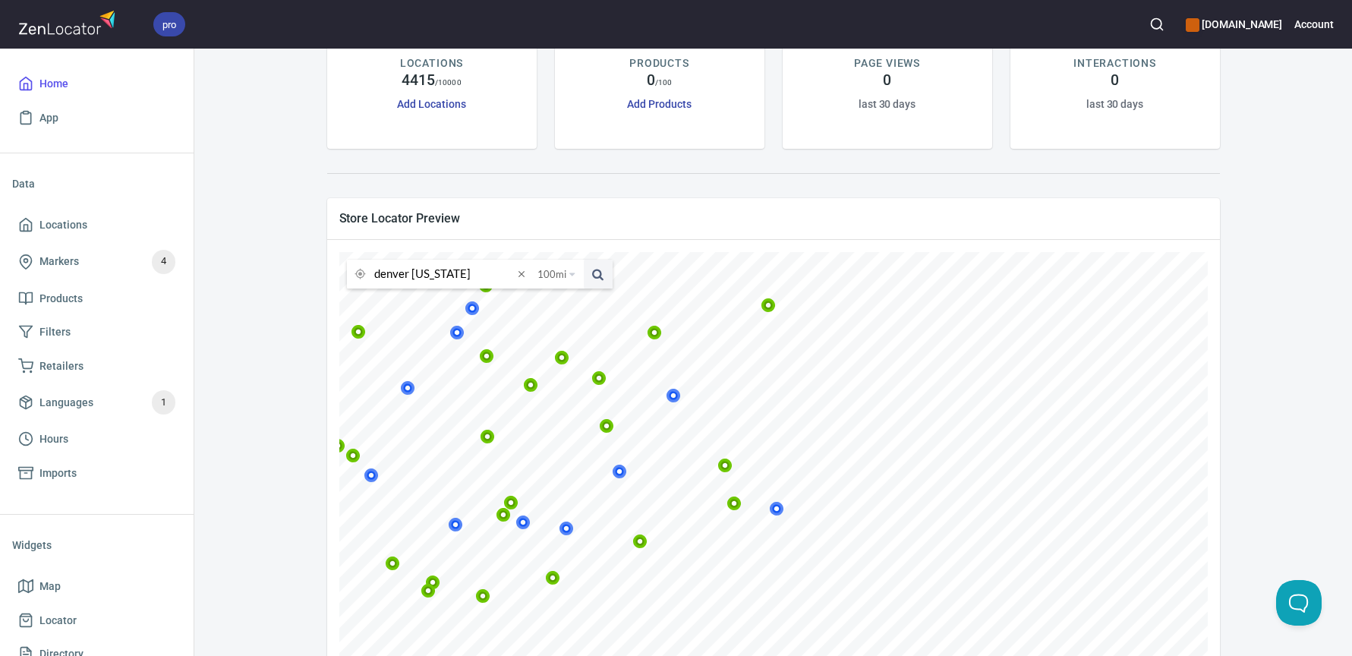
click at [415, 389] on icon at bounding box center [408, 388] width 14 height 14
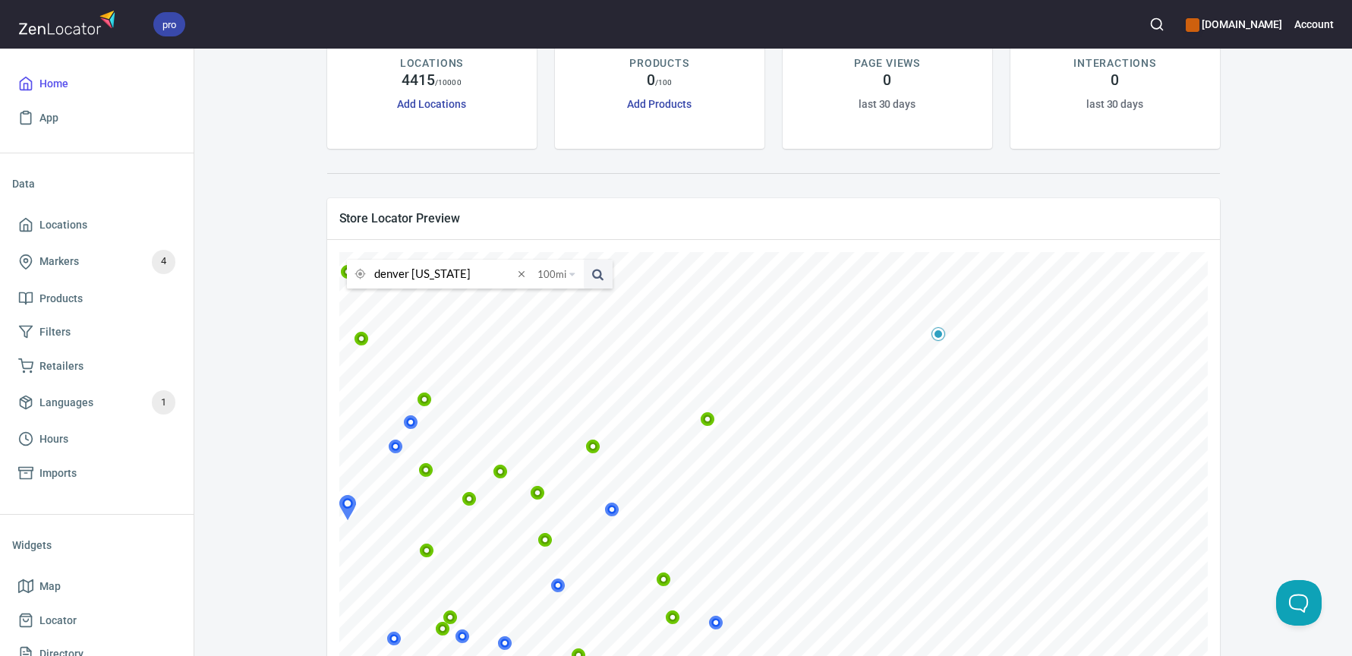
click at [318, 589] on icon at bounding box center [311, 589] width 14 height 14
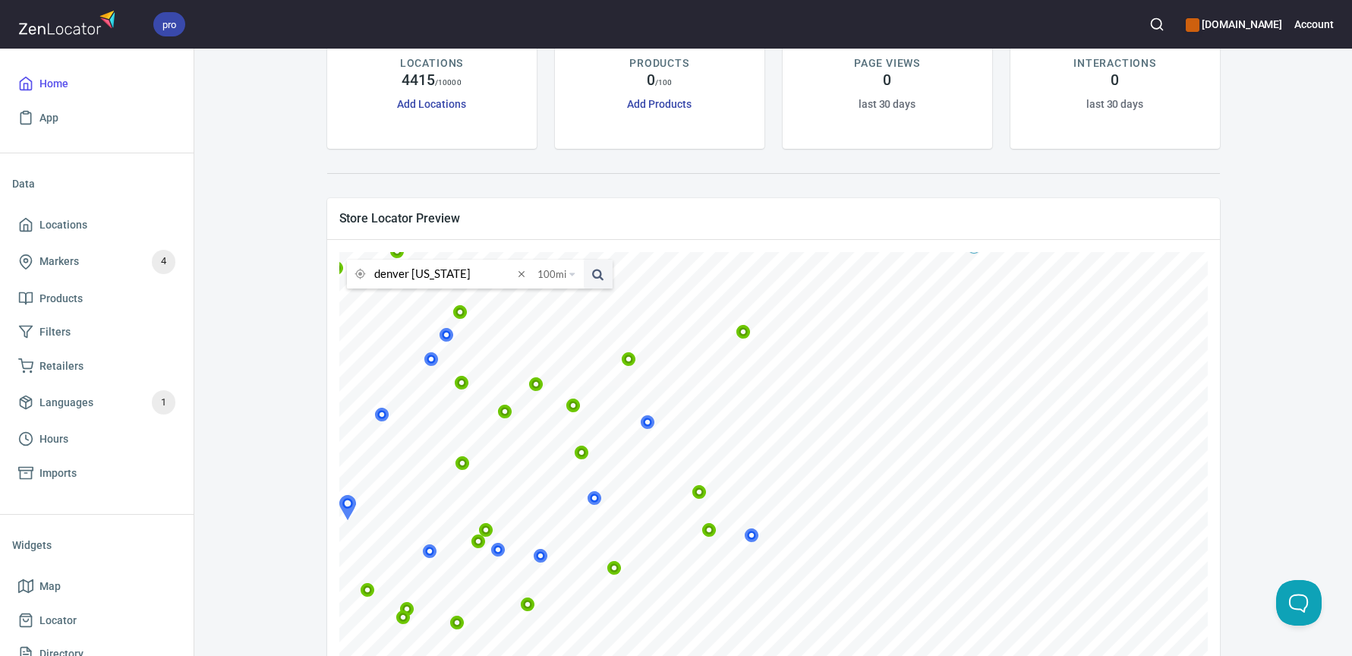
click at [434, 553] on icon at bounding box center [429, 550] width 9 height 9
